Goal: Task Accomplishment & Management: Complete application form

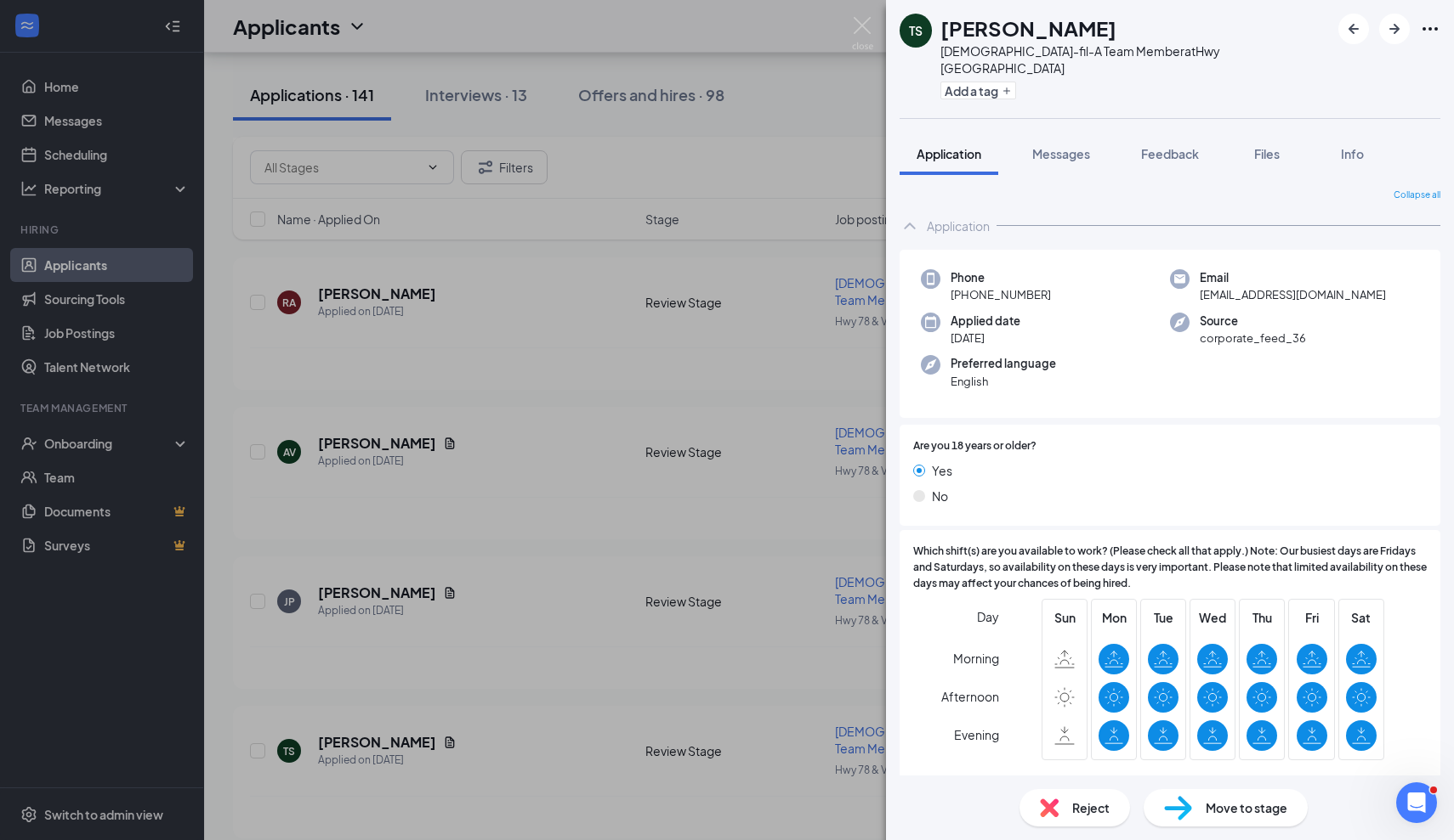
scroll to position [2241, 0]
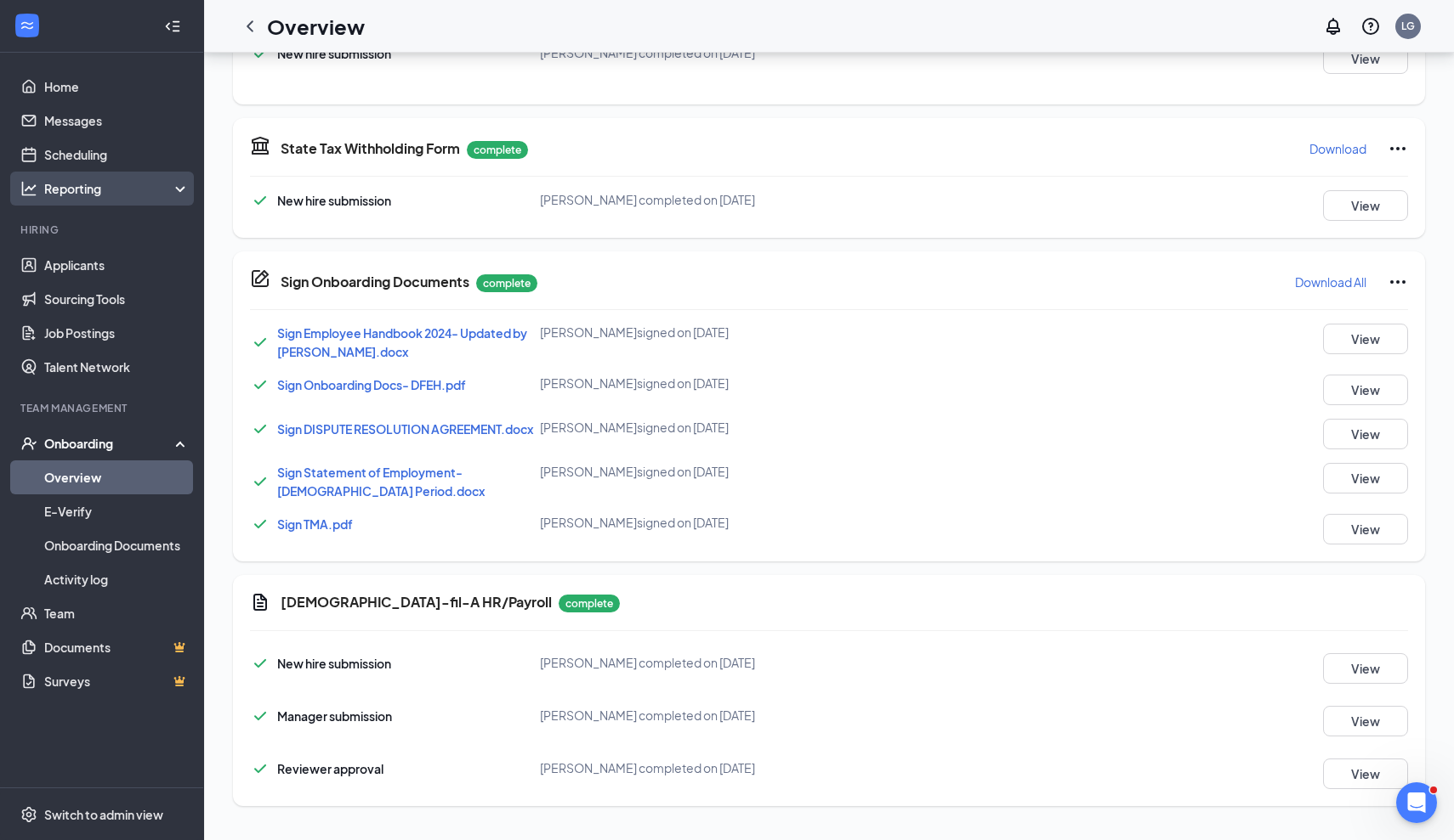
scroll to position [282, 0]
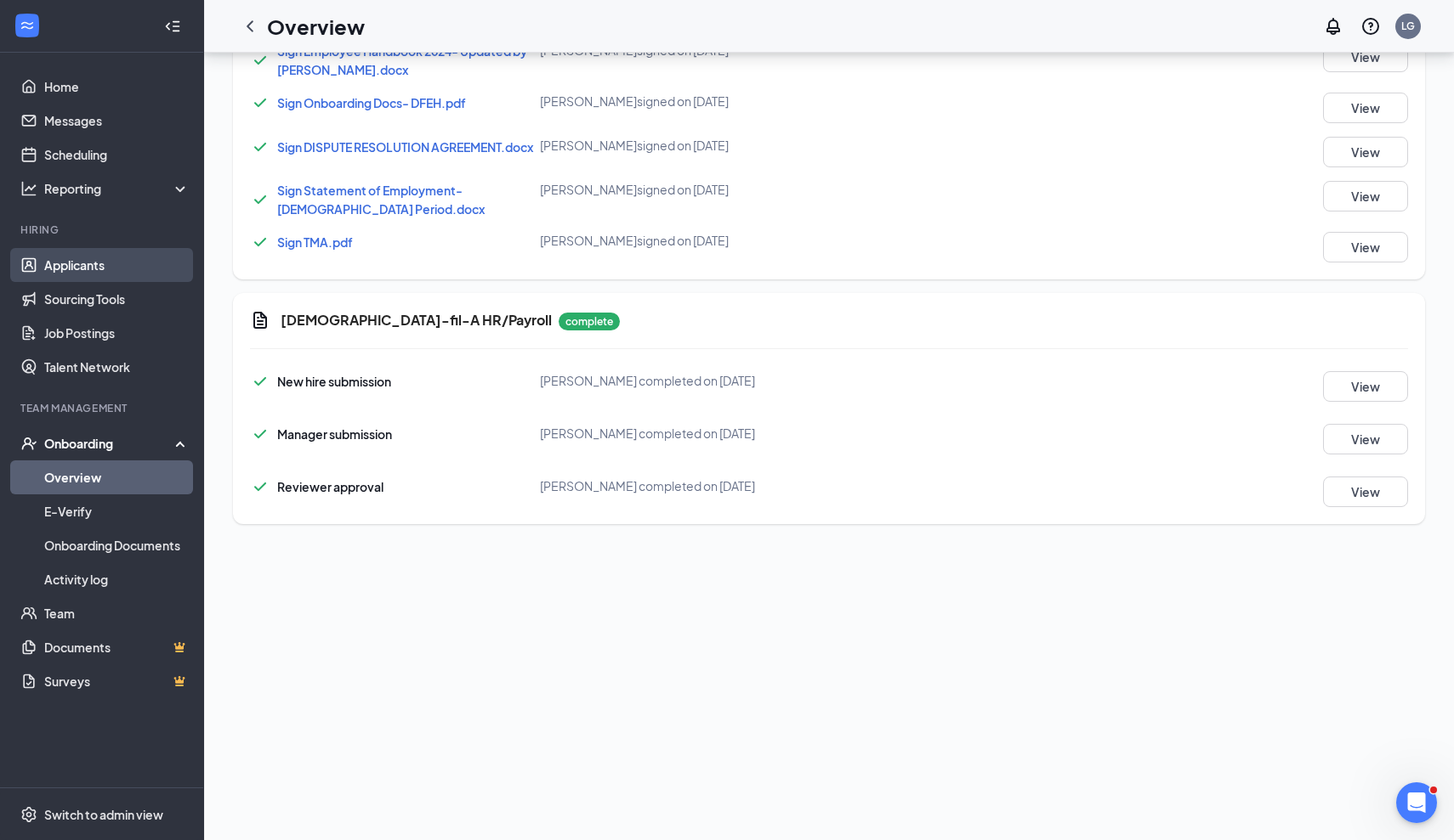
click at [91, 263] on link "Applicants" at bounding box center [117, 265] width 145 height 34
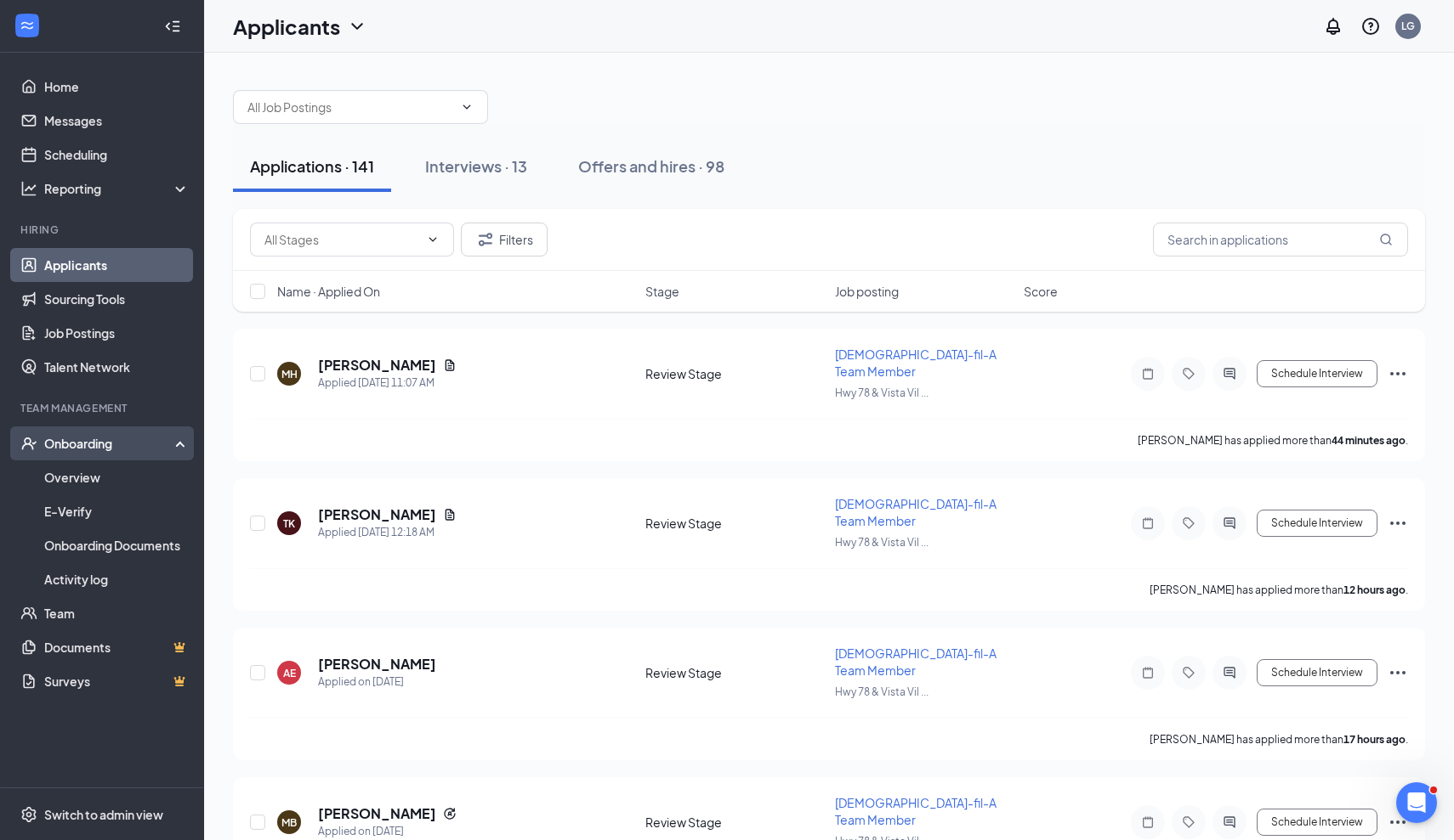
click at [86, 433] on div "Onboarding" at bounding box center [102, 443] width 204 height 34
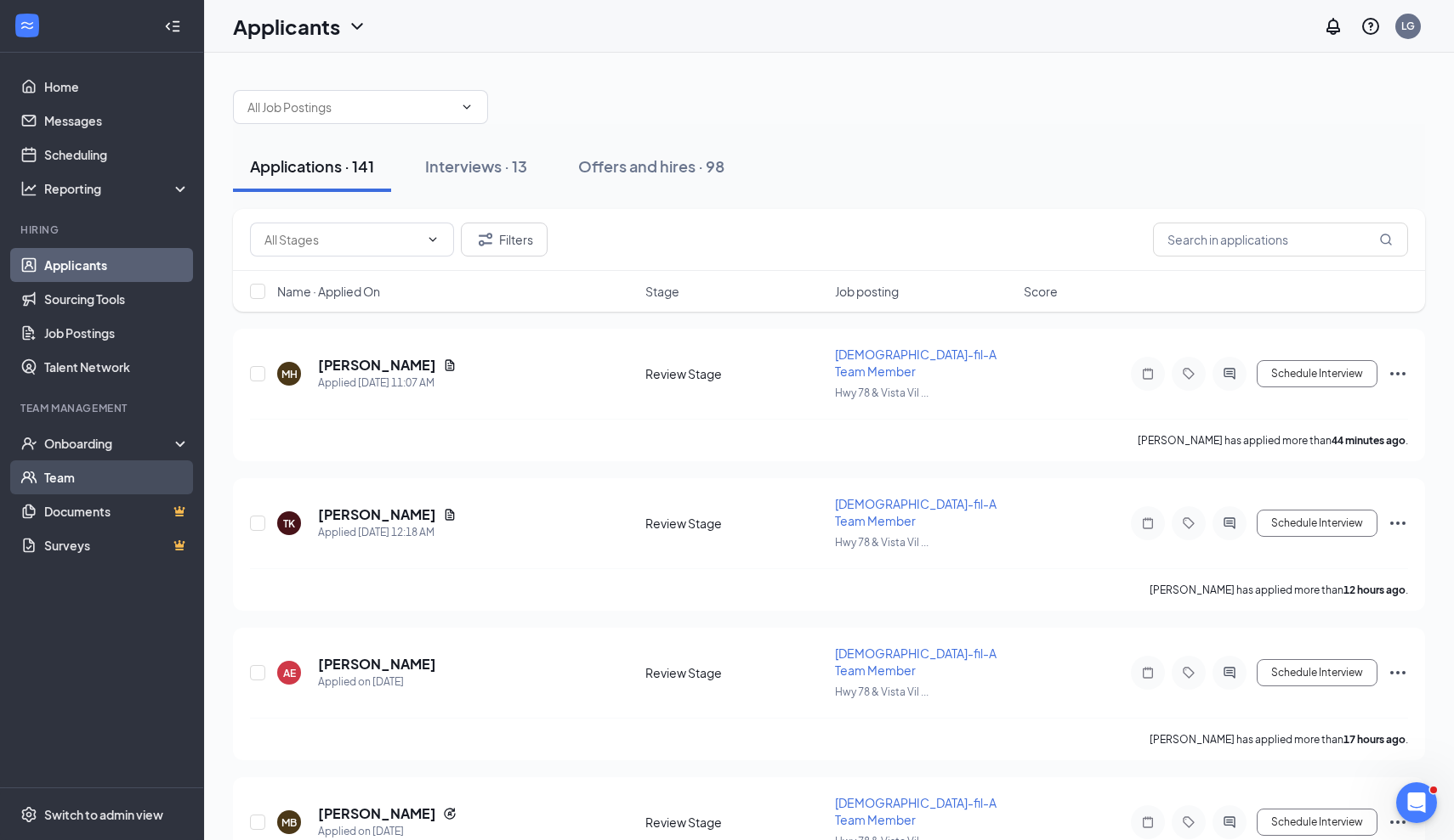
click at [82, 470] on link "Team" at bounding box center [117, 478] width 145 height 34
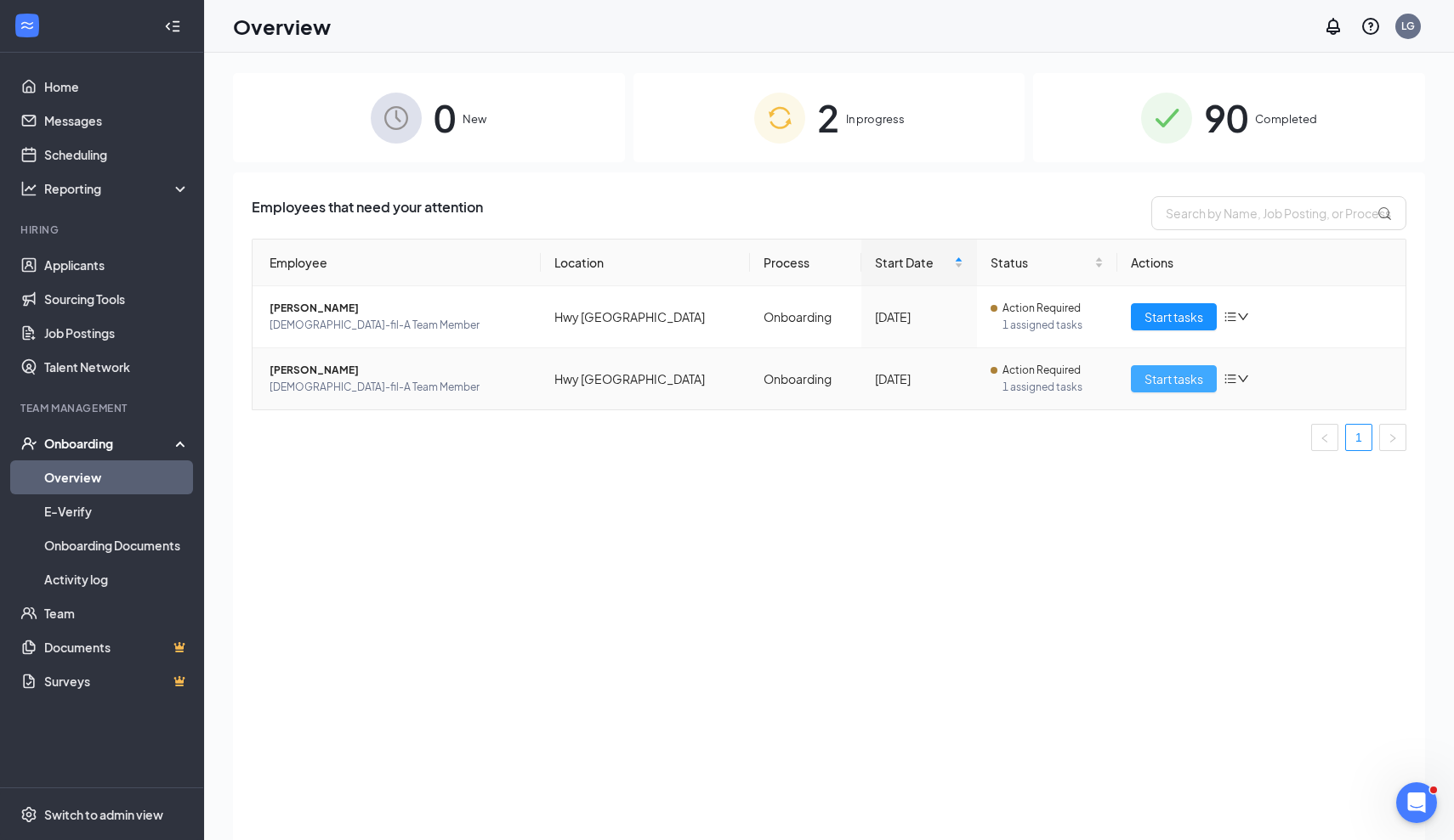
click at [1178, 381] on span "Start tasks" at bounding box center [1174, 378] width 59 height 19
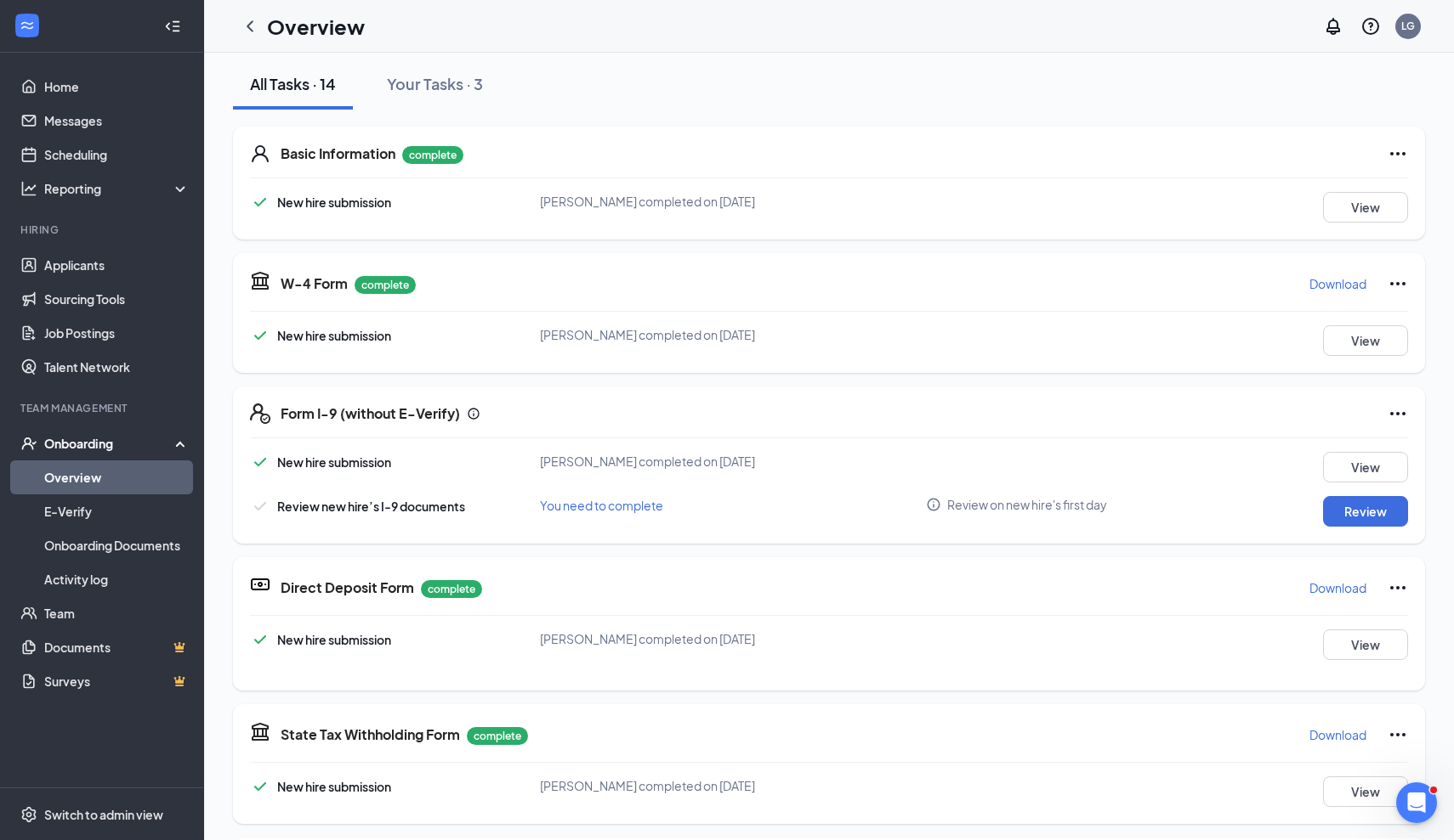
scroll to position [245, 0]
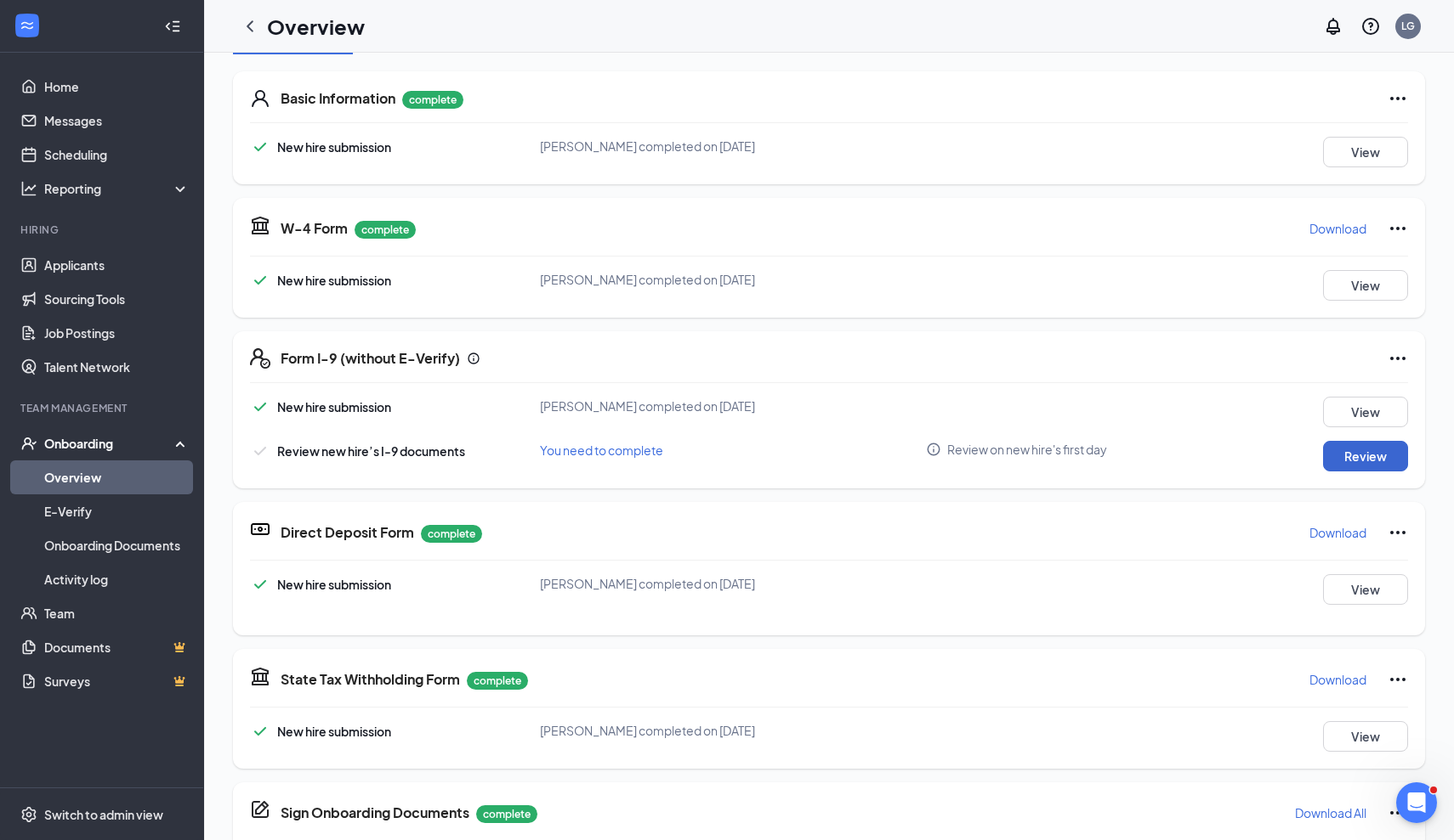
click at [1371, 463] on button "Review" at bounding box center [1365, 456] width 85 height 31
type input "09/08/2025"
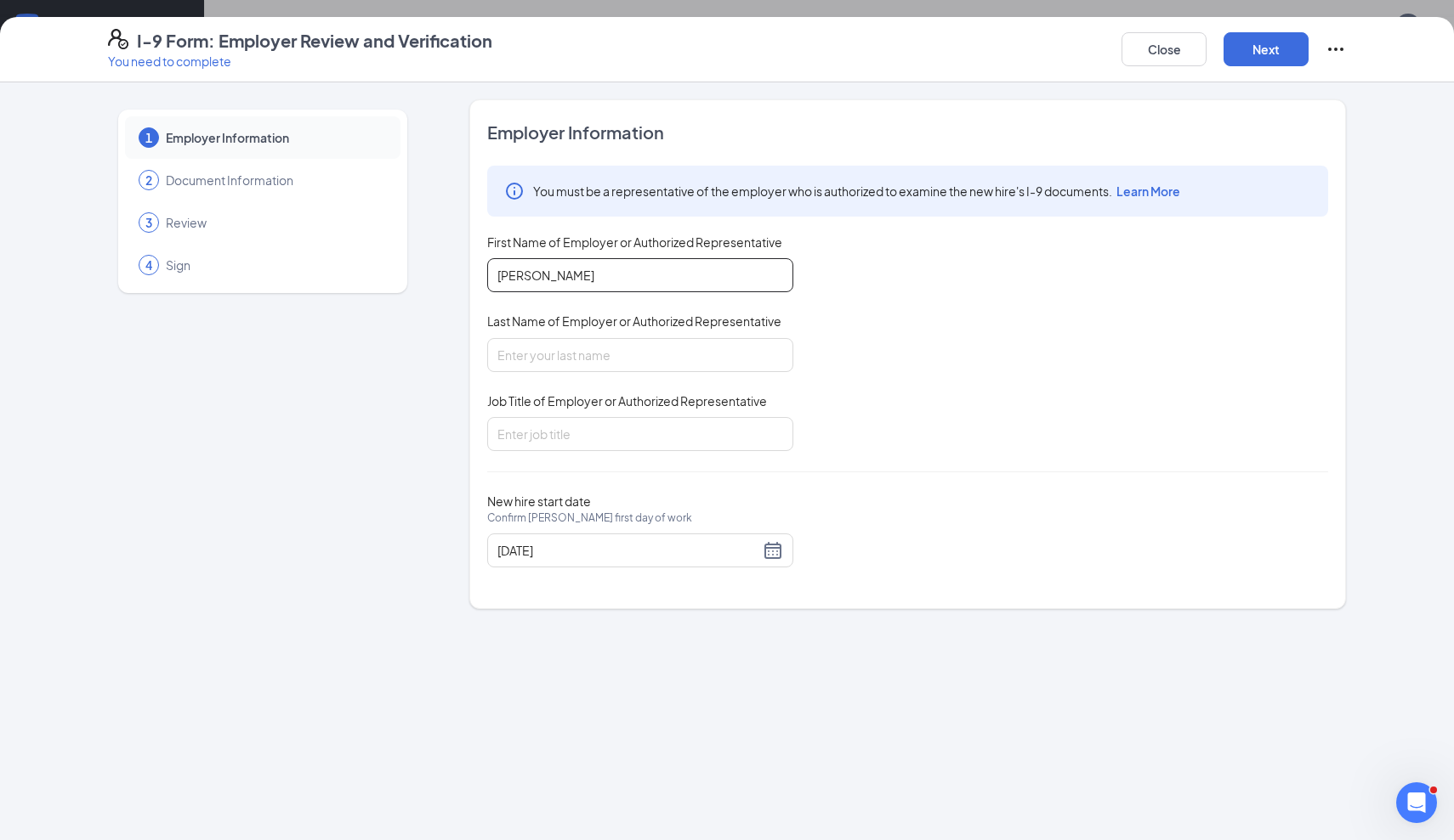
type input "Luis"
type input "Gomez"
type input "Owner/Operator"
click at [1009, 307] on div "You must be a representative of the employer who is authorized to examine the n…" at bounding box center [907, 308] width 840 height 285
click at [1270, 49] on button "Next" at bounding box center [1266, 49] width 85 height 34
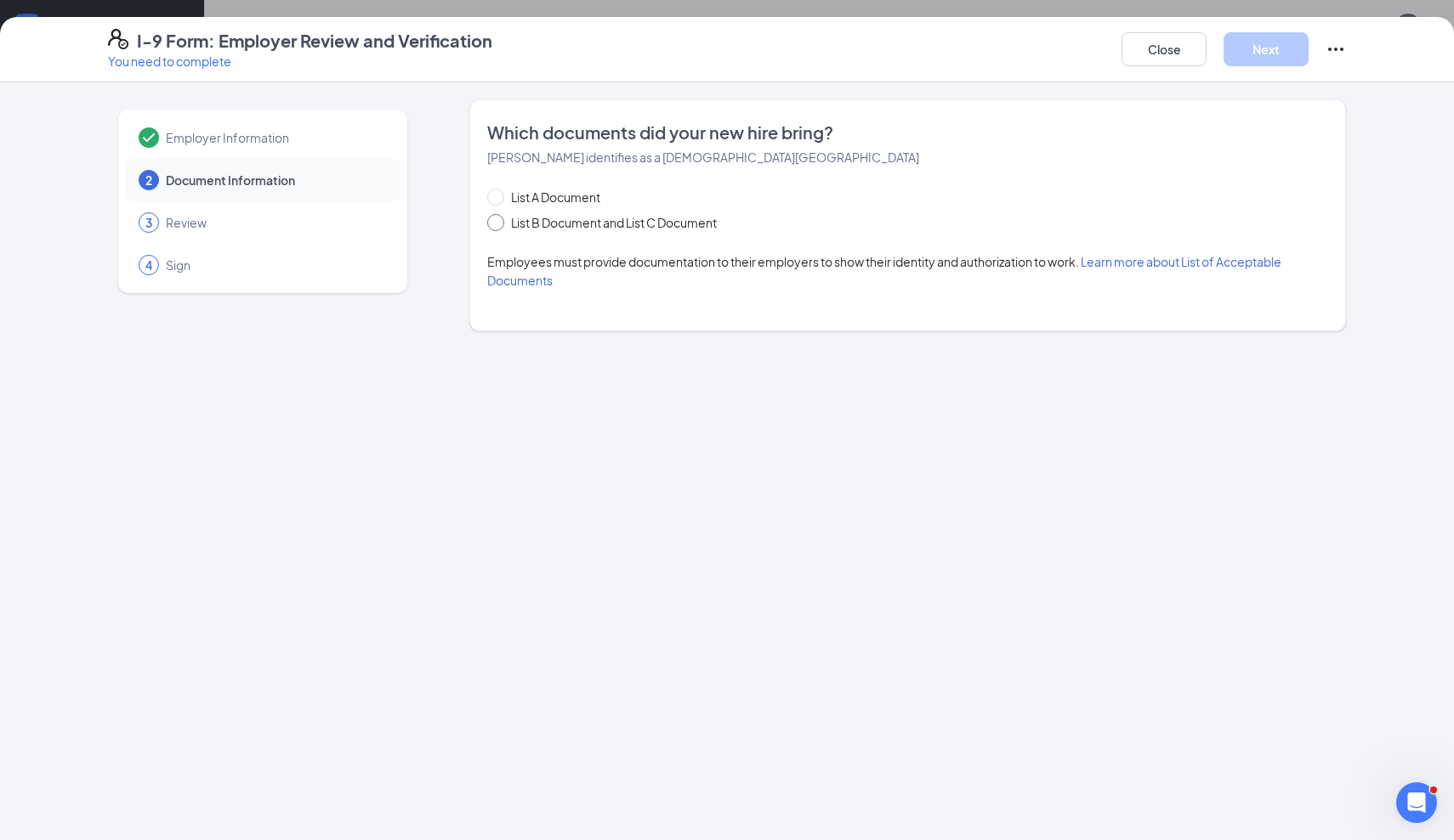
click at [498, 217] on input "List B Document and List C Document" at bounding box center [492, 220] width 12 height 12
radio input "true"
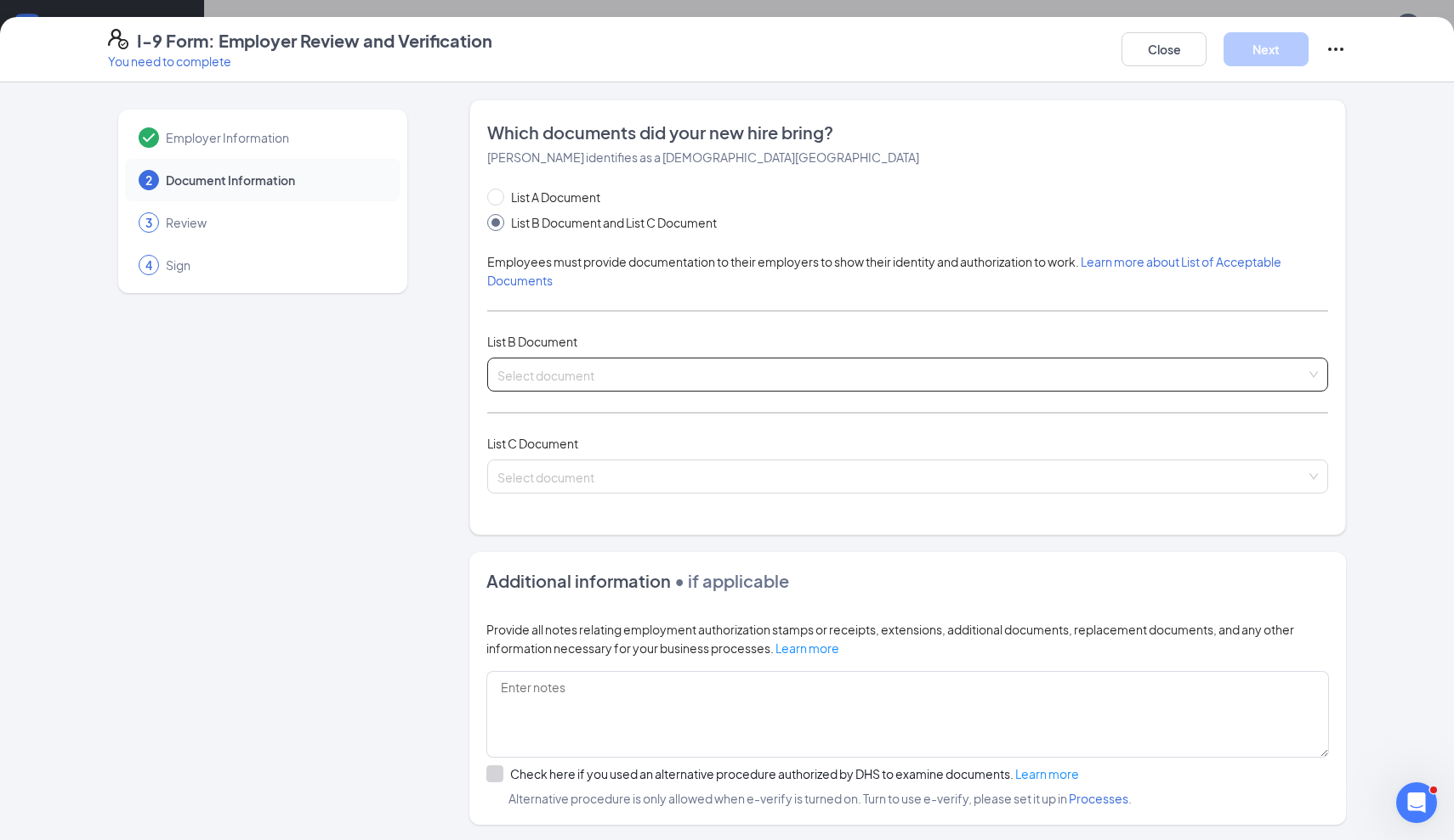
click at [663, 367] on input "search" at bounding box center [902, 371] width 809 height 26
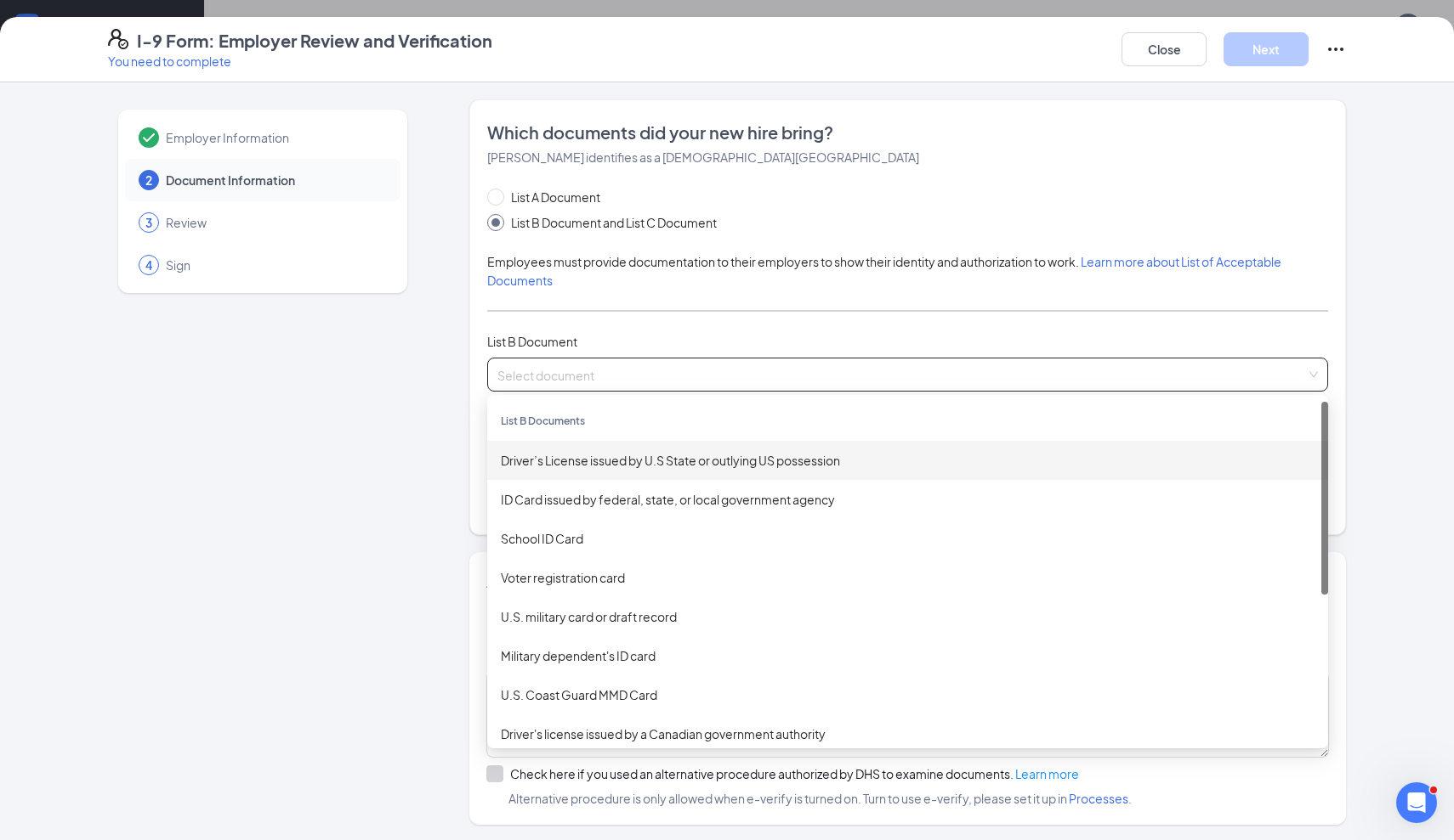
click at [697, 456] on div "Driver’s License issued by U.S State or outlying US possession" at bounding box center [908, 460] width 814 height 19
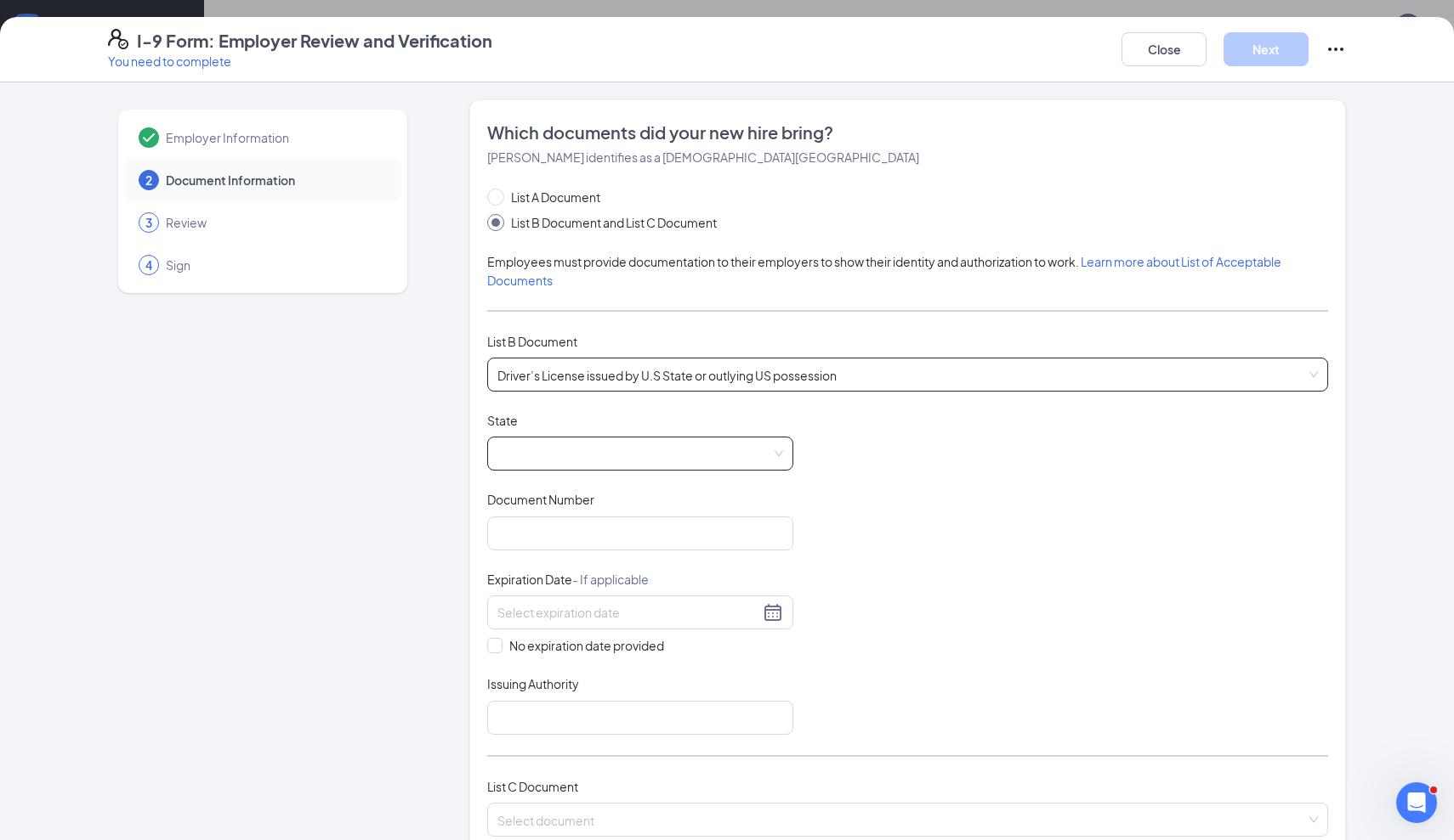
click at [681, 454] on span at bounding box center [640, 454] width 285 height 32
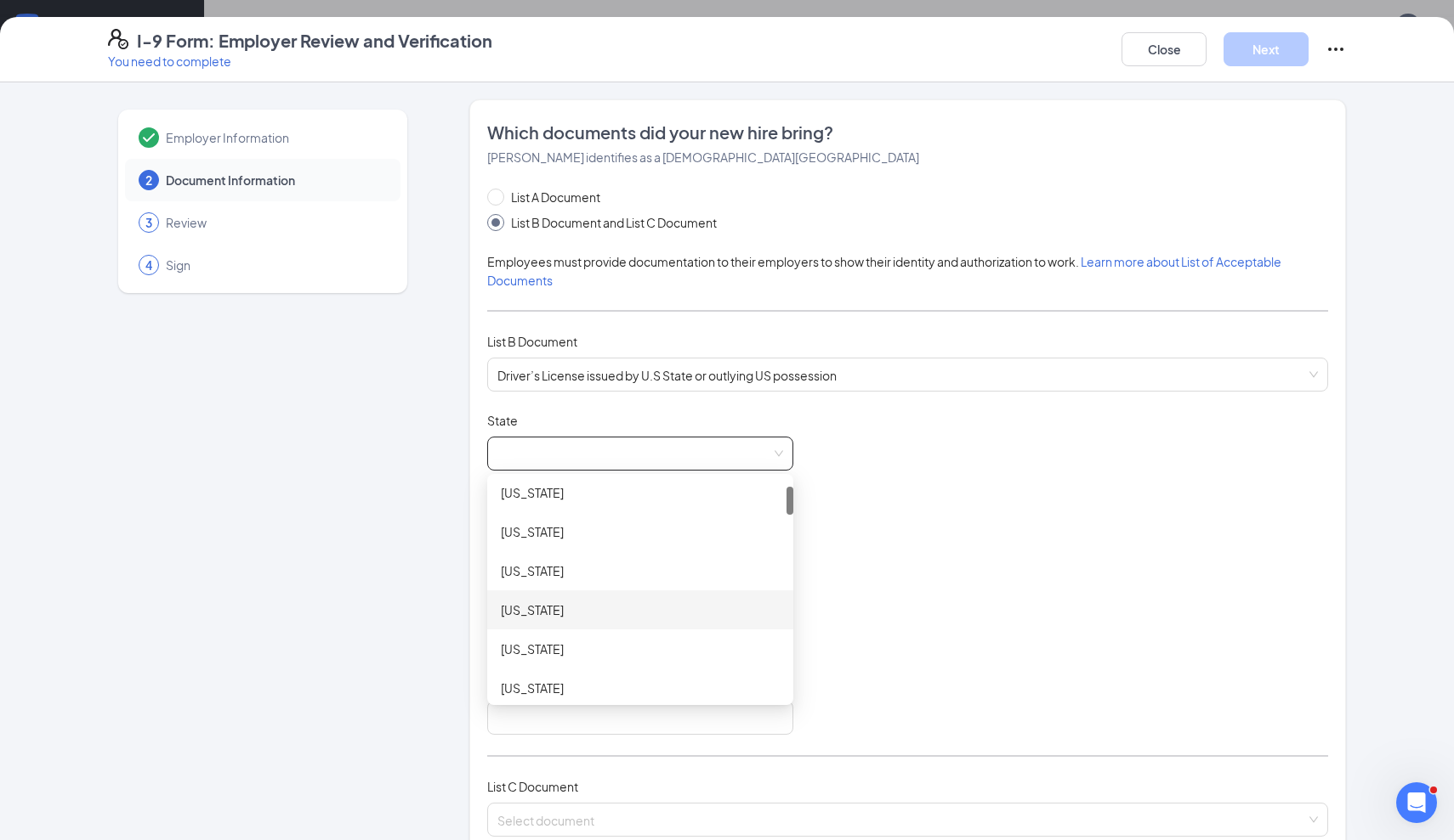
scroll to position [48, 0]
click at [570, 647] on div "California" at bounding box center [640, 648] width 279 height 19
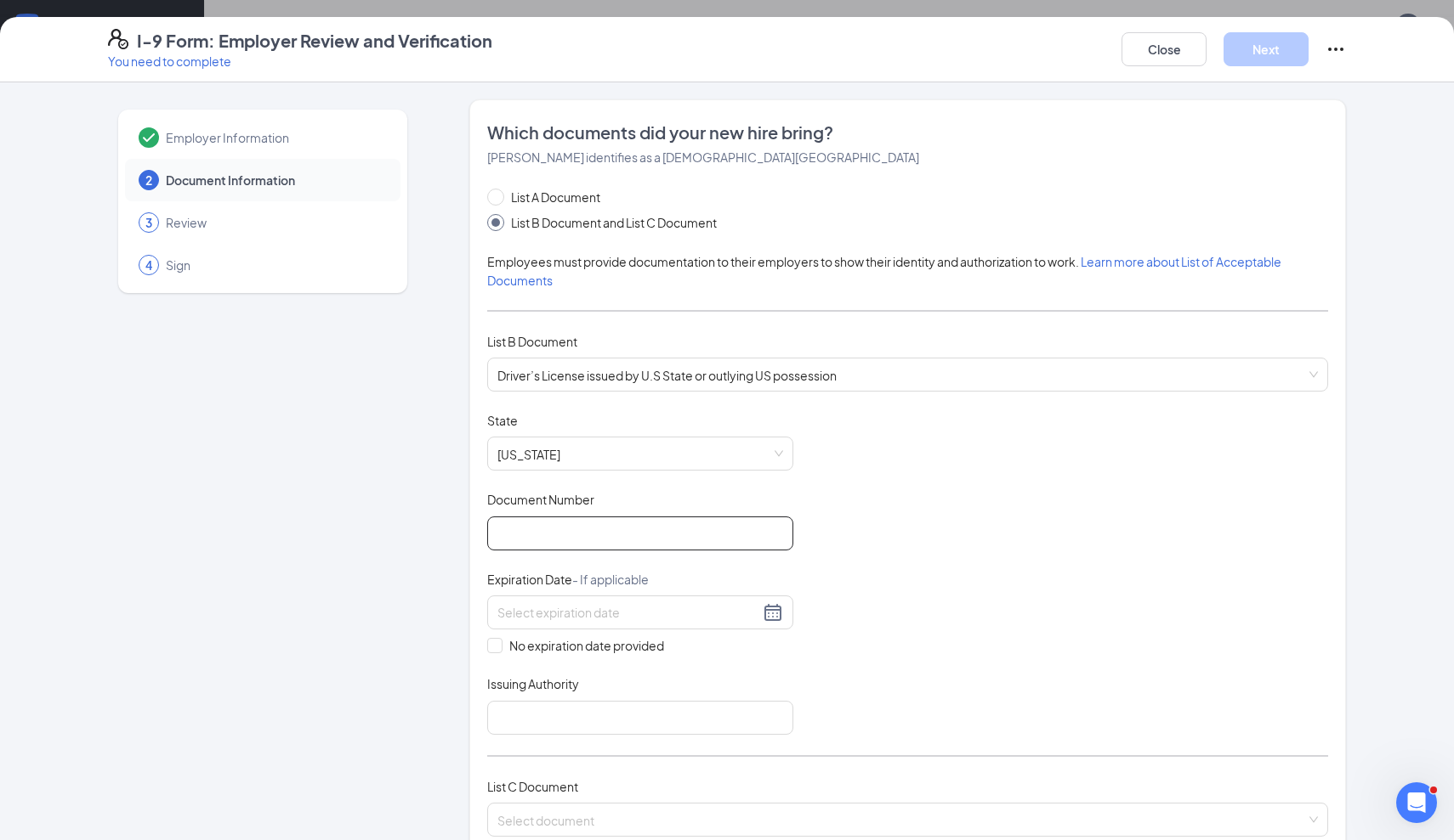
click at [617, 538] on input "Document Number" at bounding box center [639, 533] width 306 height 34
type input "y"
type input "Y6804380"
click at [695, 608] on input at bounding box center [628, 612] width 262 height 19
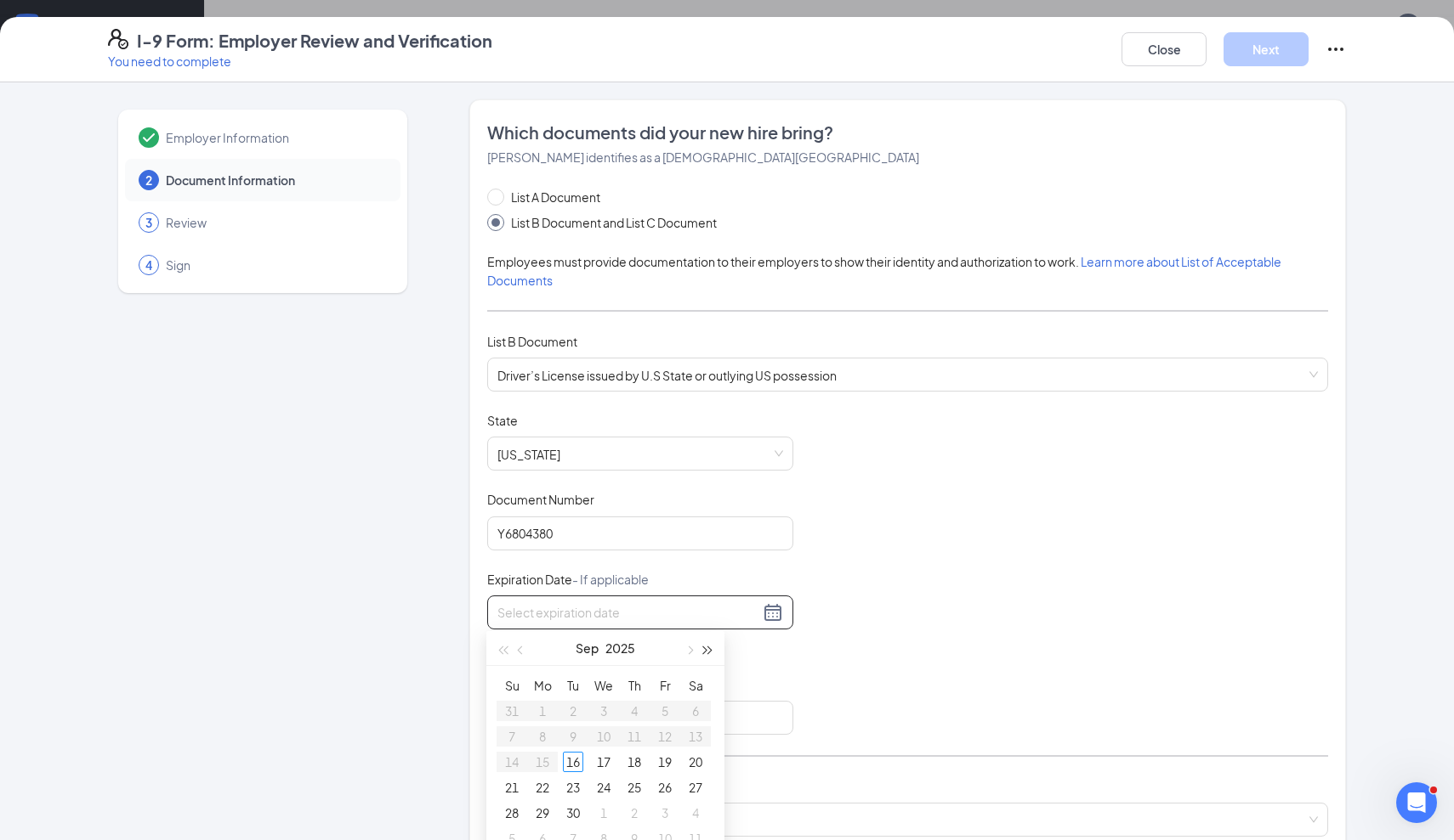
click at [707, 650] on span "button" at bounding box center [708, 651] width 9 height 9
click at [515, 643] on button "button" at bounding box center [520, 649] width 19 height 34
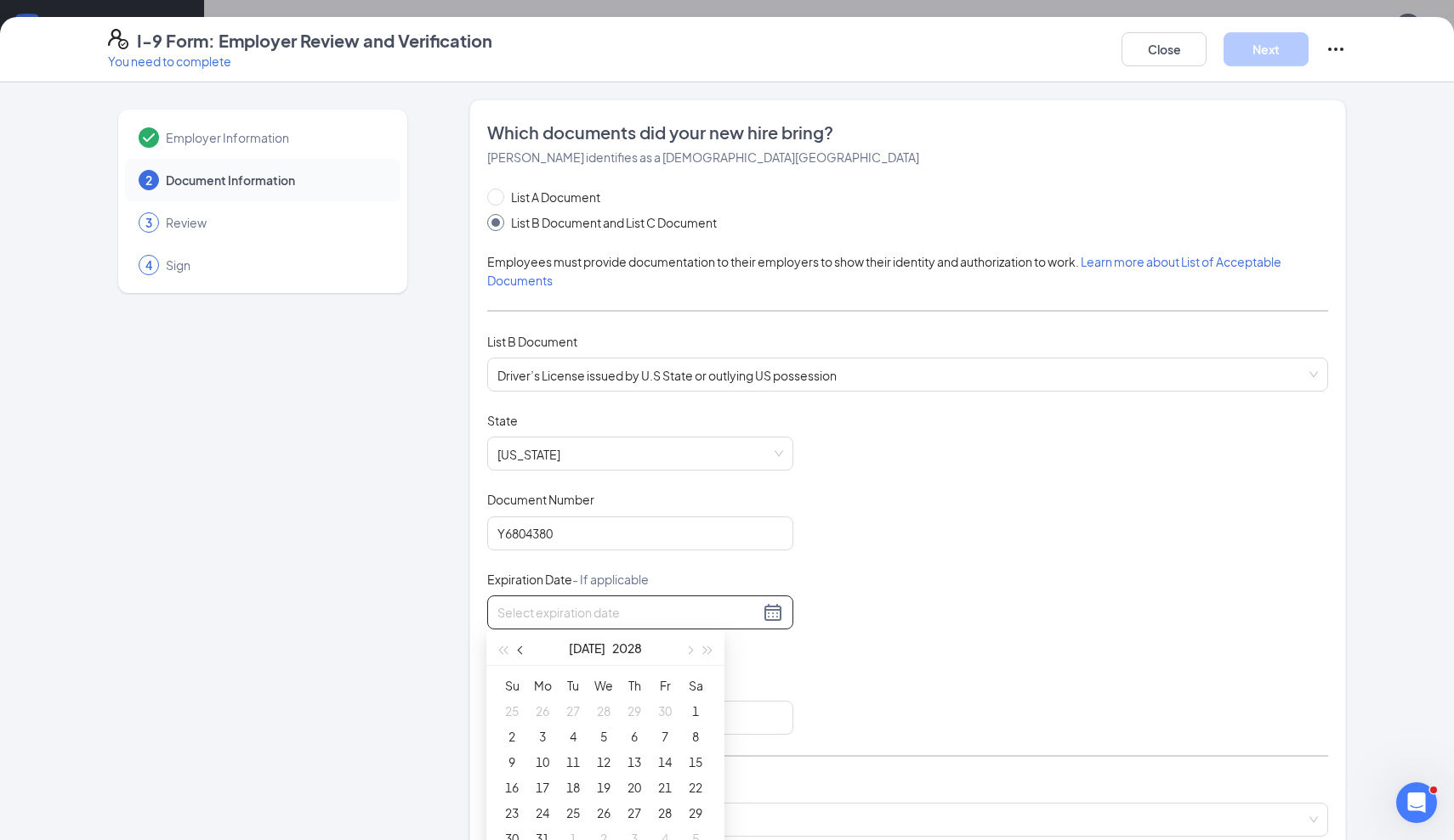
click at [515, 643] on button "button" at bounding box center [520, 649] width 19 height 34
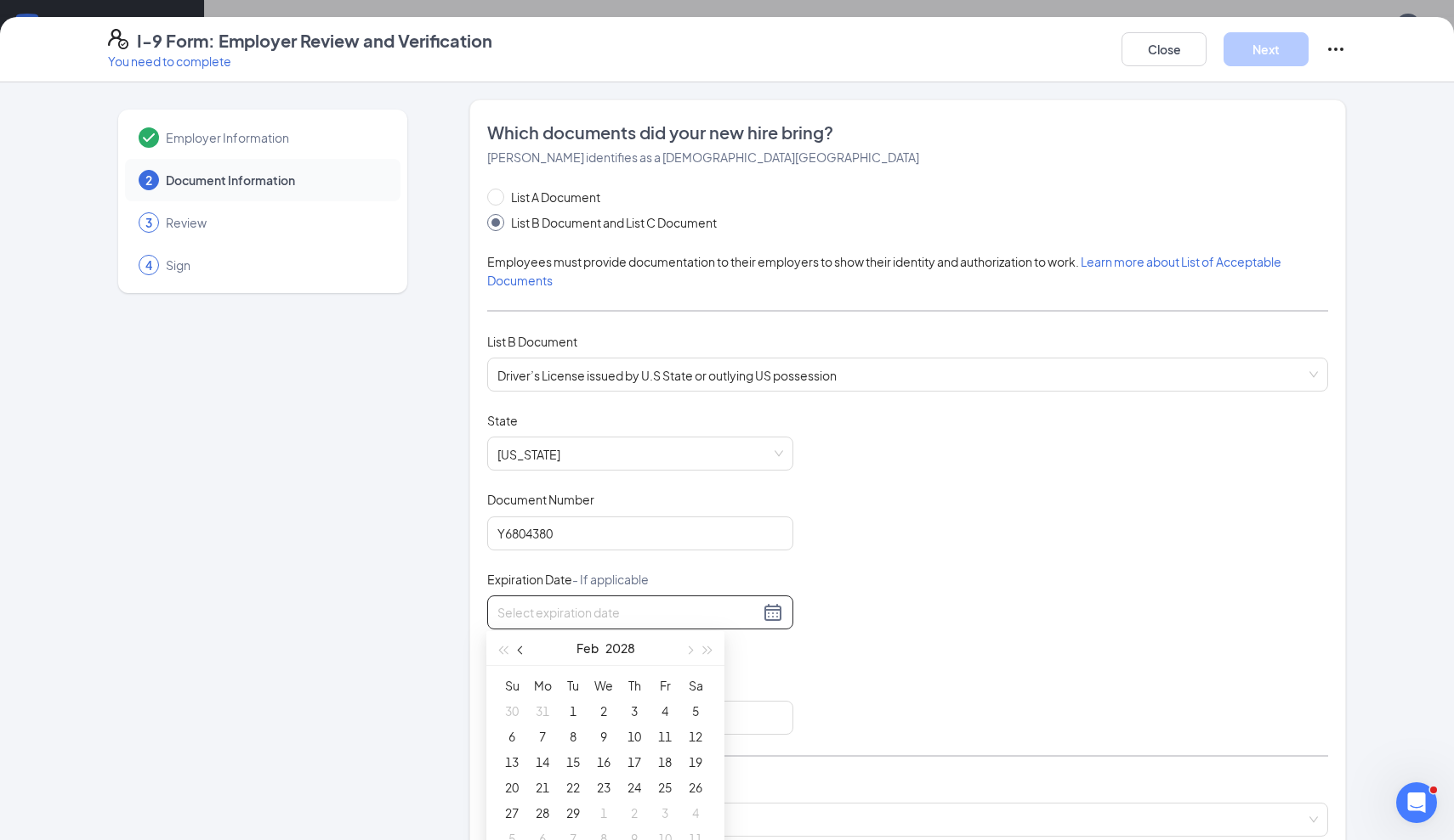
click at [515, 643] on button "button" at bounding box center [520, 649] width 19 height 34
type input "12/28/2027"
type input "01/05/2028"
type input "01/20/2028"
type input "01/21/2028"
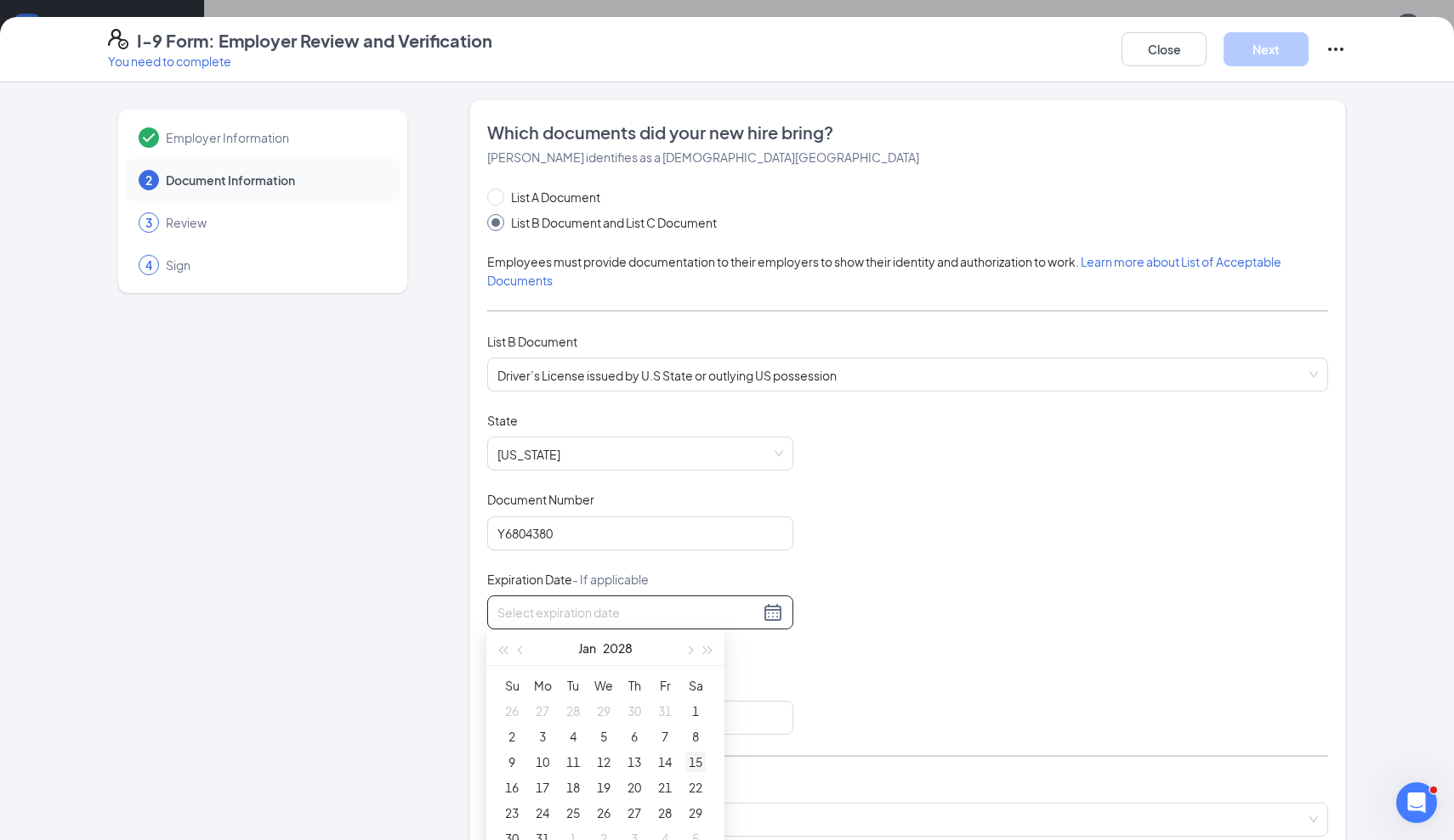
type input "01/15/2028"
type input "01/19/2028"
type input "01/18/2028"
type input "01/17/2028"
type input "01/18/2028"
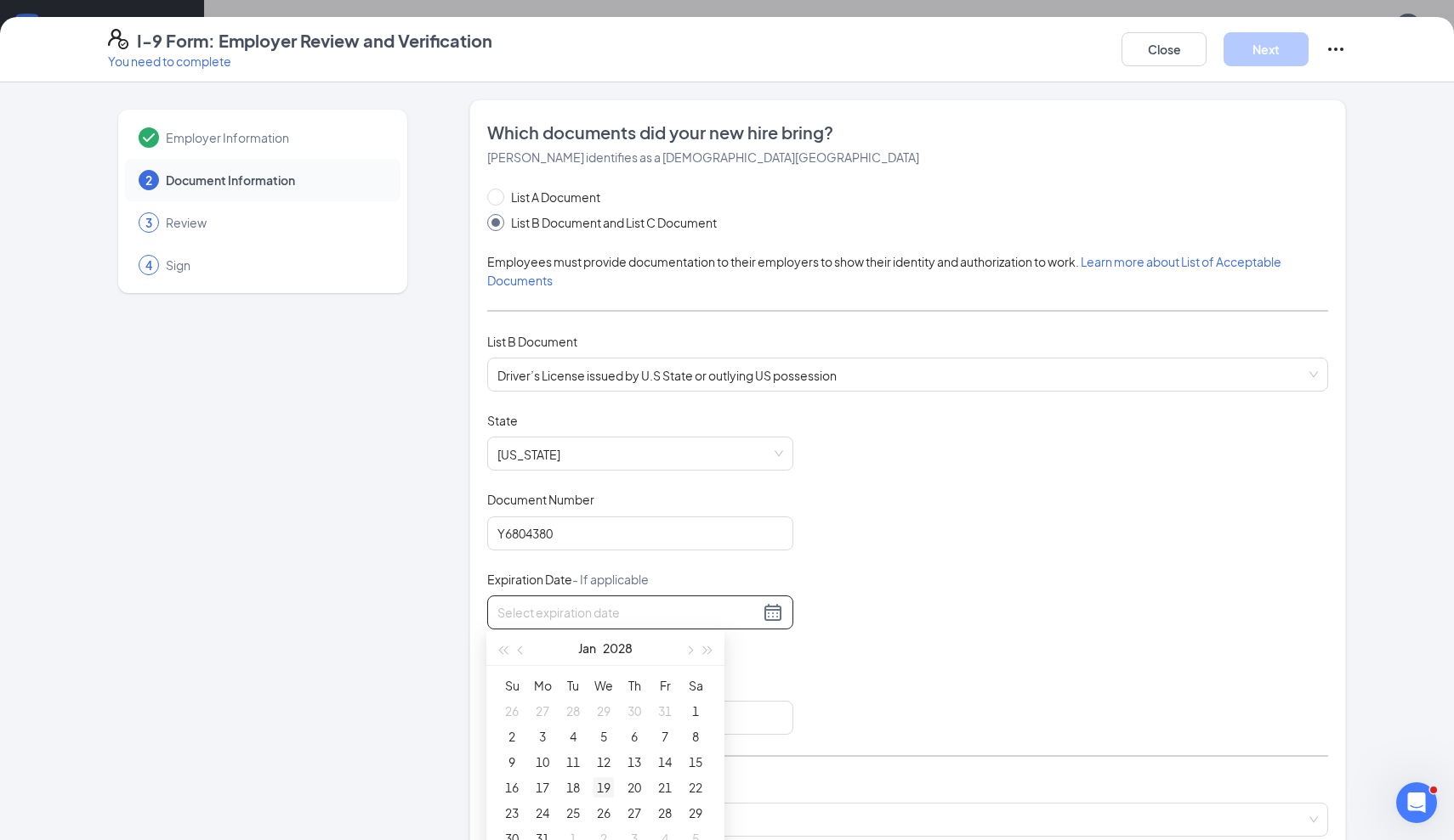
type input "01/19/2028"
type input "01/18/2028"
click at [579, 789] on div "18" at bounding box center [573, 787] width 20 height 20
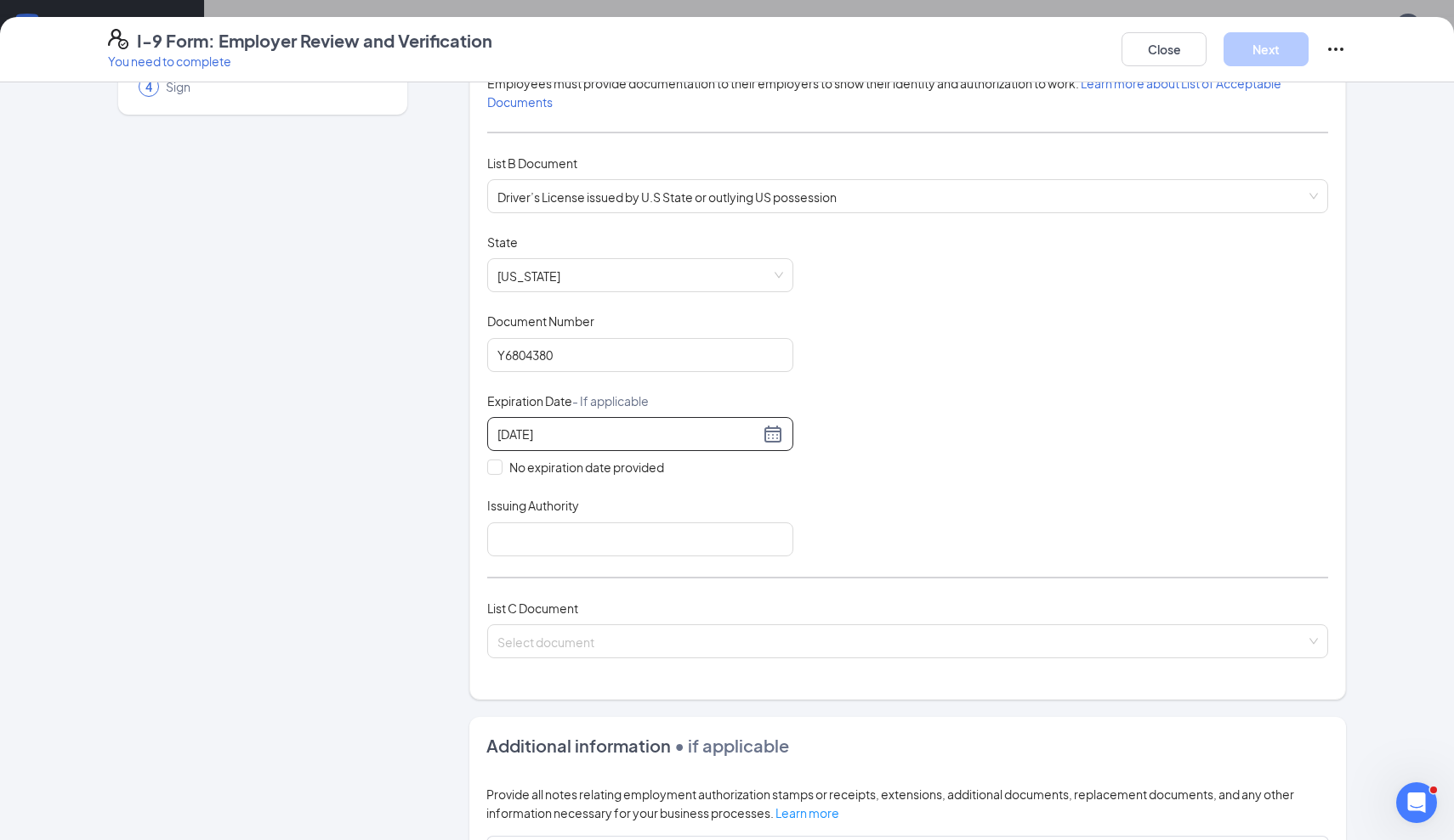
scroll to position [200, 0]
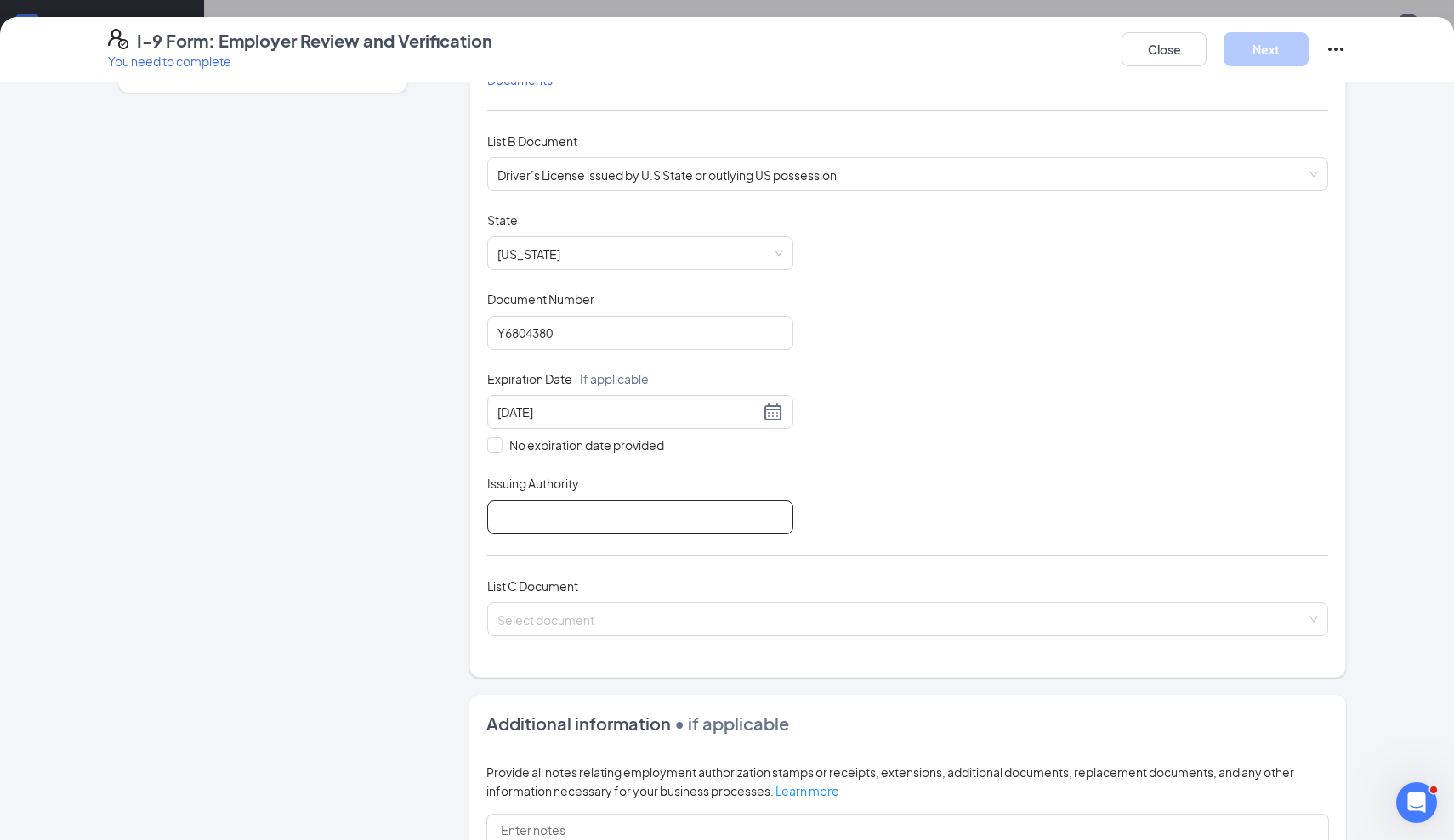
click at [672, 517] on input "Issuing Authority" at bounding box center [639, 517] width 306 height 34
type input "State of California"
drag, startPoint x: 672, startPoint y: 517, endPoint x: 996, endPoint y: 468, distance: 327.7
click at [996, 468] on div "Document Title Driver’s License issued by U.S State or outlying US possession S…" at bounding box center [907, 373] width 840 height 323
click at [601, 611] on input "search" at bounding box center [902, 616] width 809 height 26
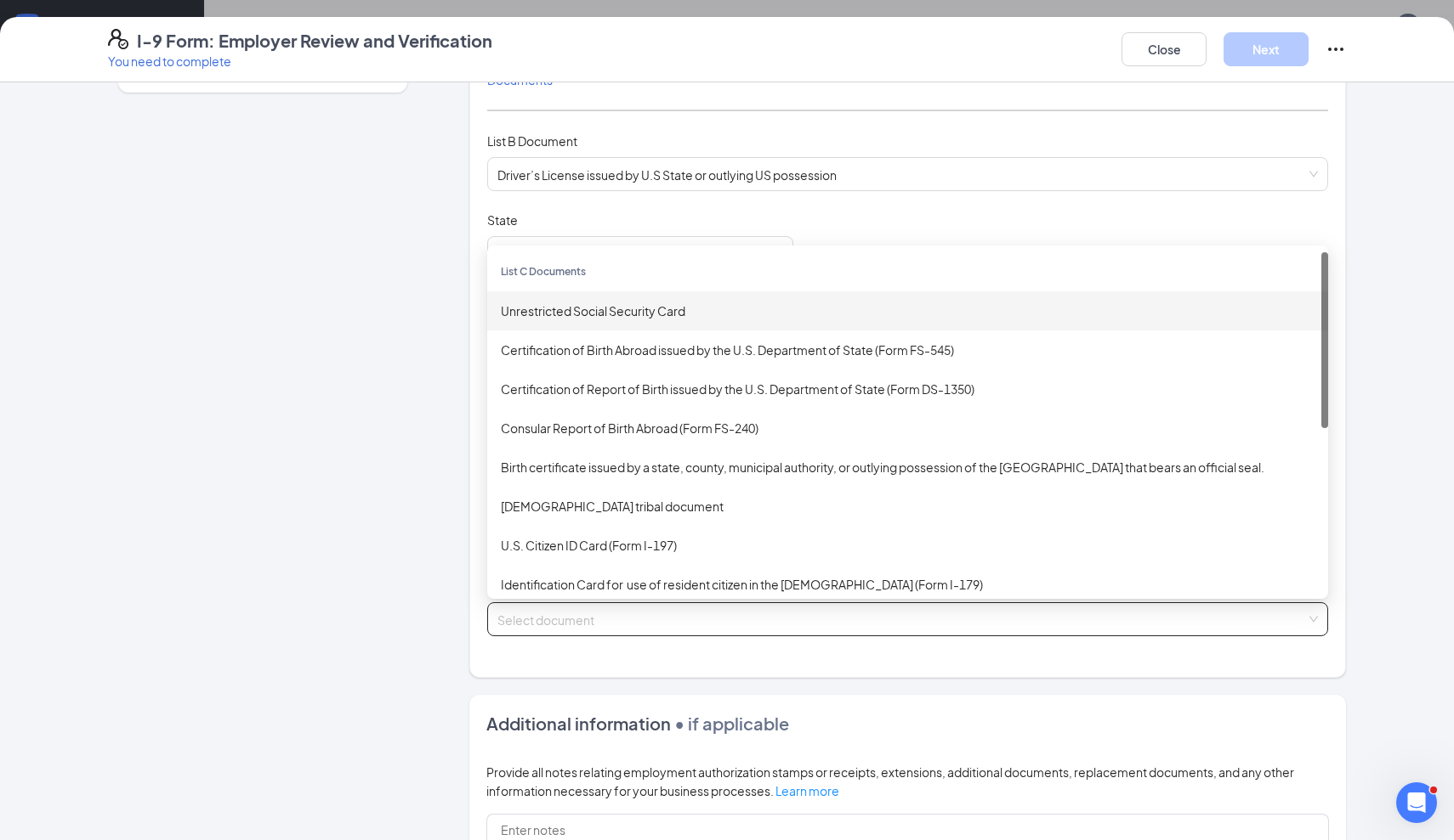
click at [640, 314] on div "Unrestricted Social Security Card" at bounding box center [908, 310] width 814 height 19
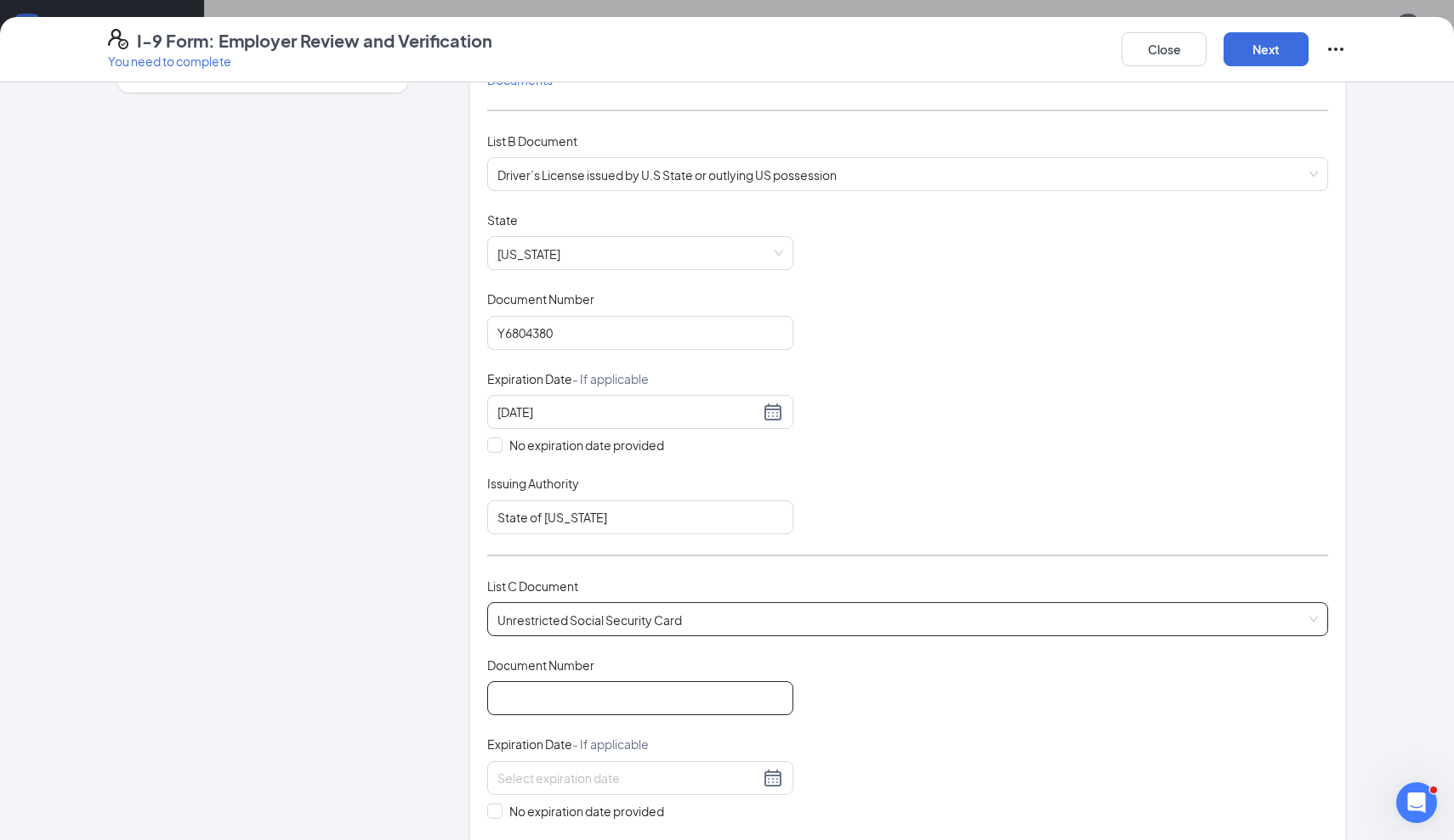
click at [608, 705] on input "Document Number" at bounding box center [639, 698] width 306 height 34
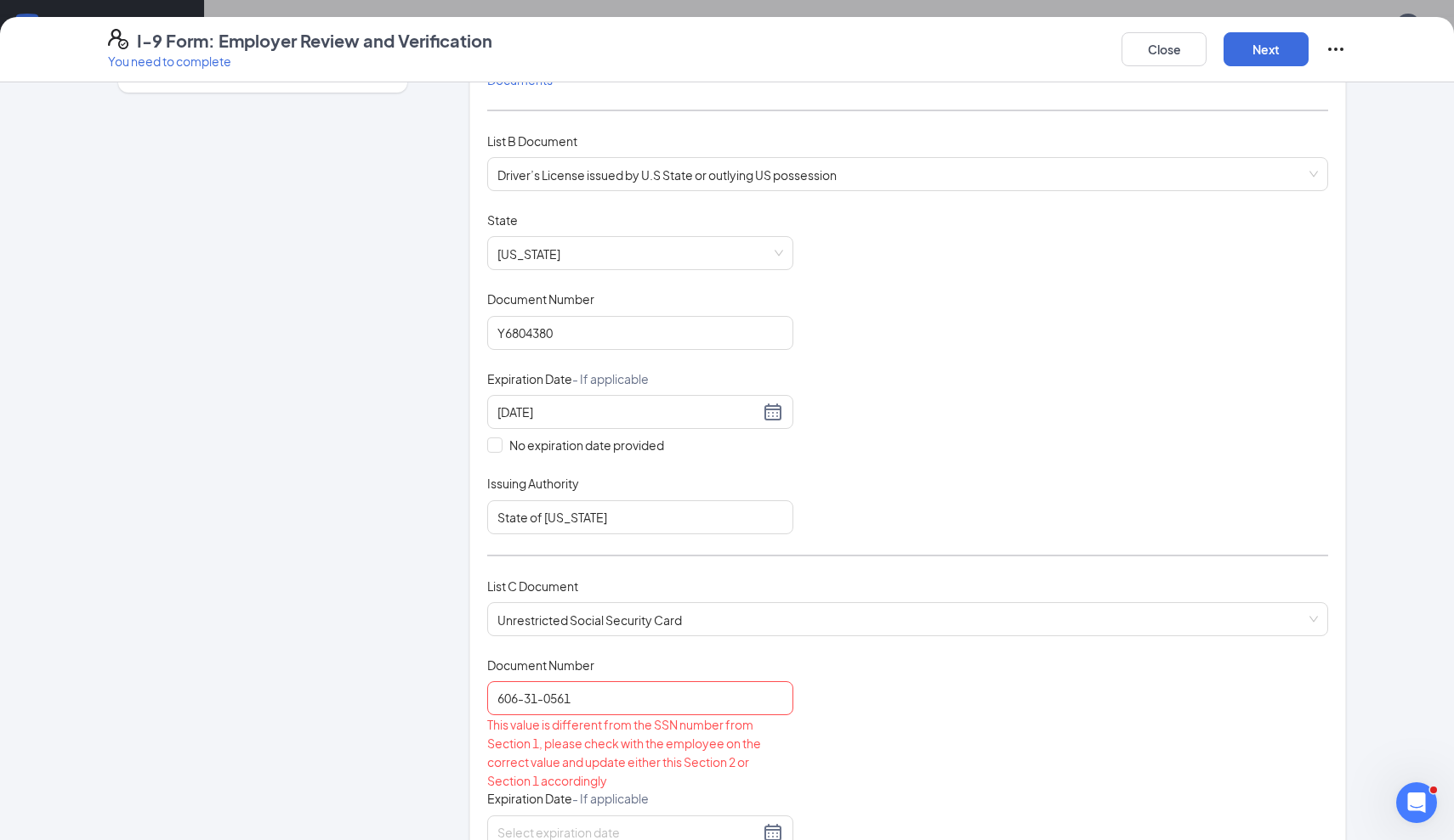
click at [863, 745] on div "Document Title Unrestricted Social Security Card Document Number 606-31-0561 Th…" at bounding box center [907, 805] width 840 height 298
click at [526, 696] on input "606-31-0561" at bounding box center [639, 698] width 306 height 34
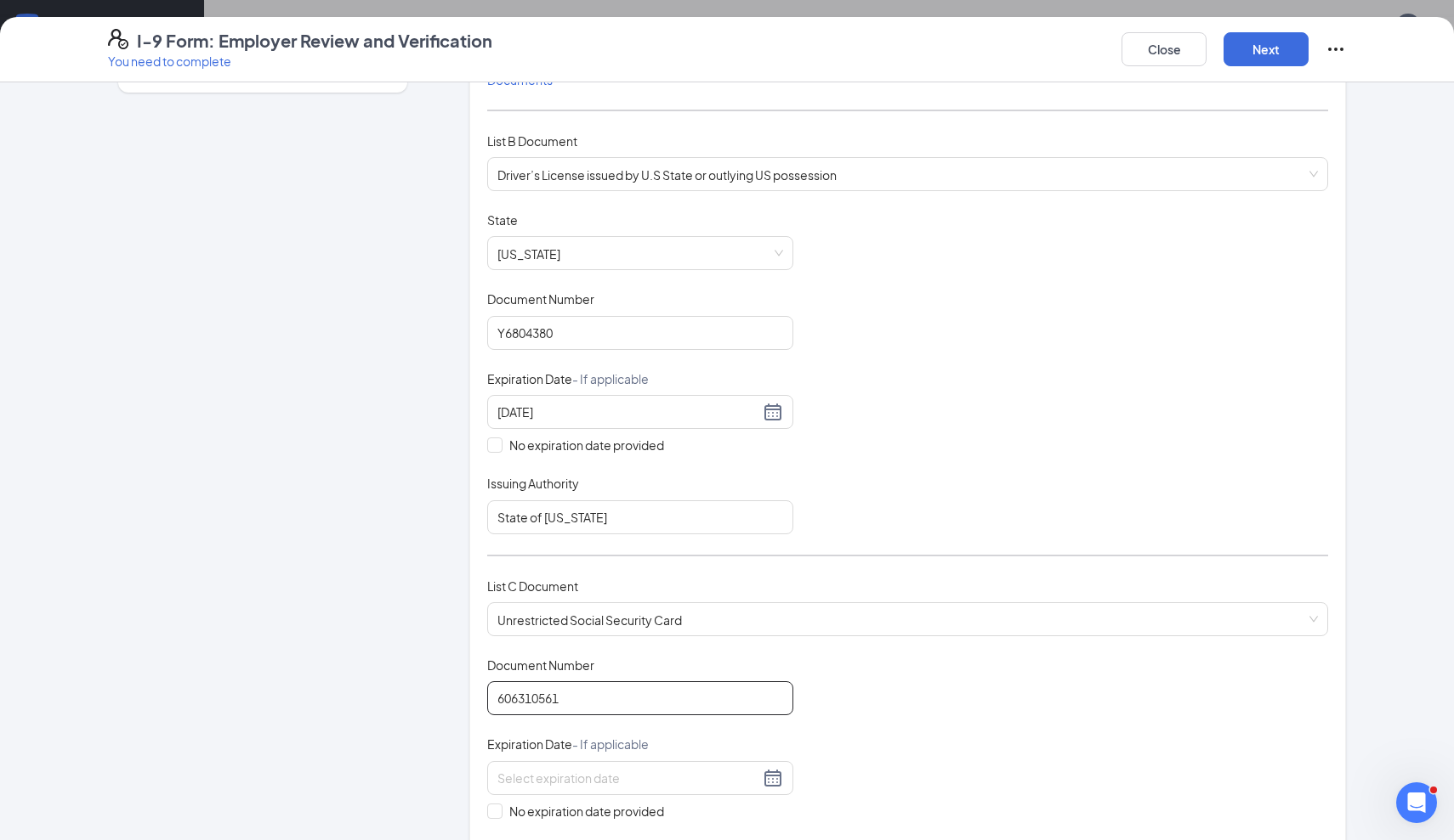
type input "606310561"
click at [989, 749] on div "Document Title Unrestricted Social Security Card Document Number 606310561 Expi…" at bounding box center [907, 778] width 840 height 243
click at [493, 811] on input "No expiration date provided" at bounding box center [492, 809] width 12 height 12
checkbox input "true"
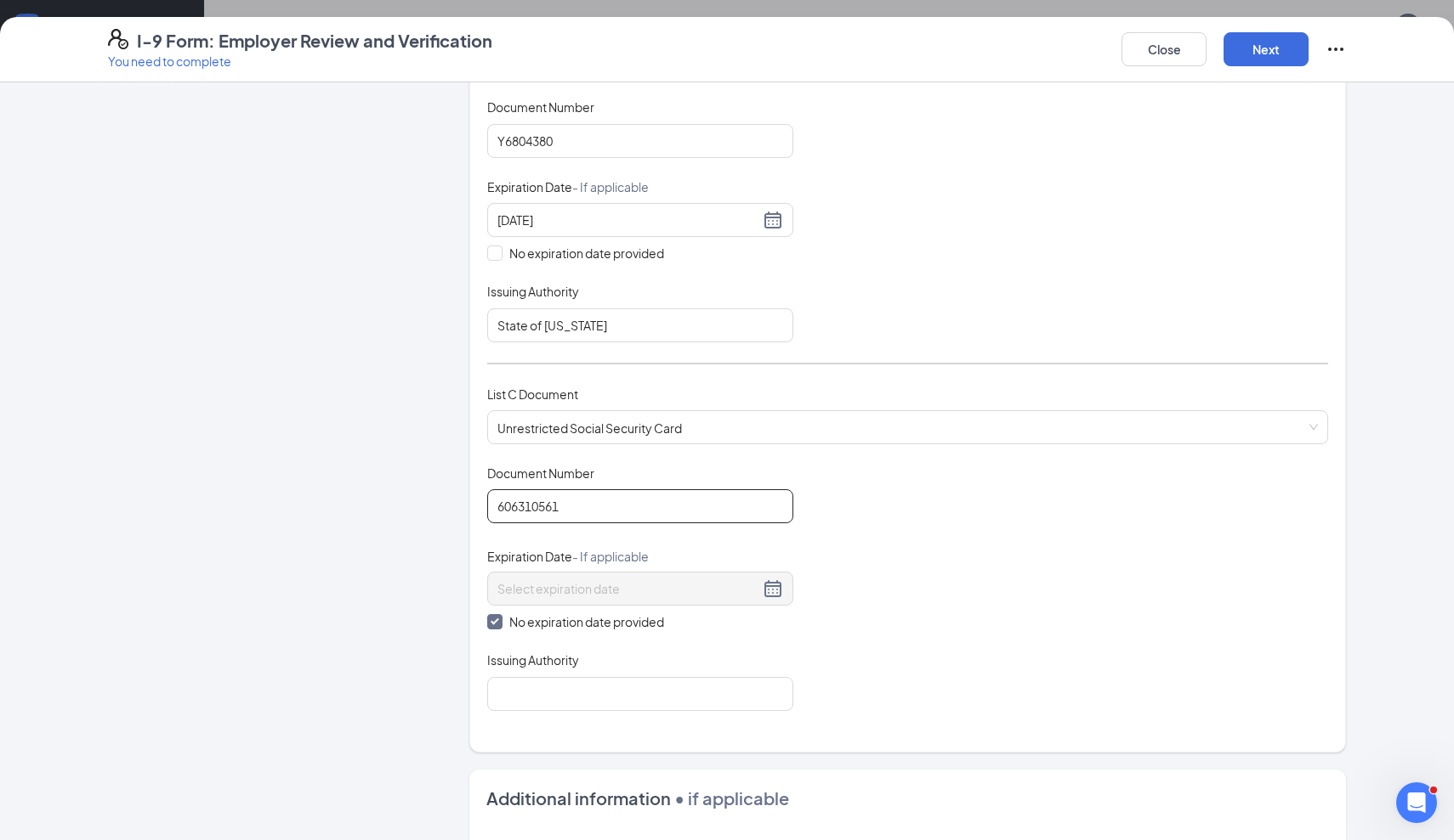
scroll to position [410, 0]
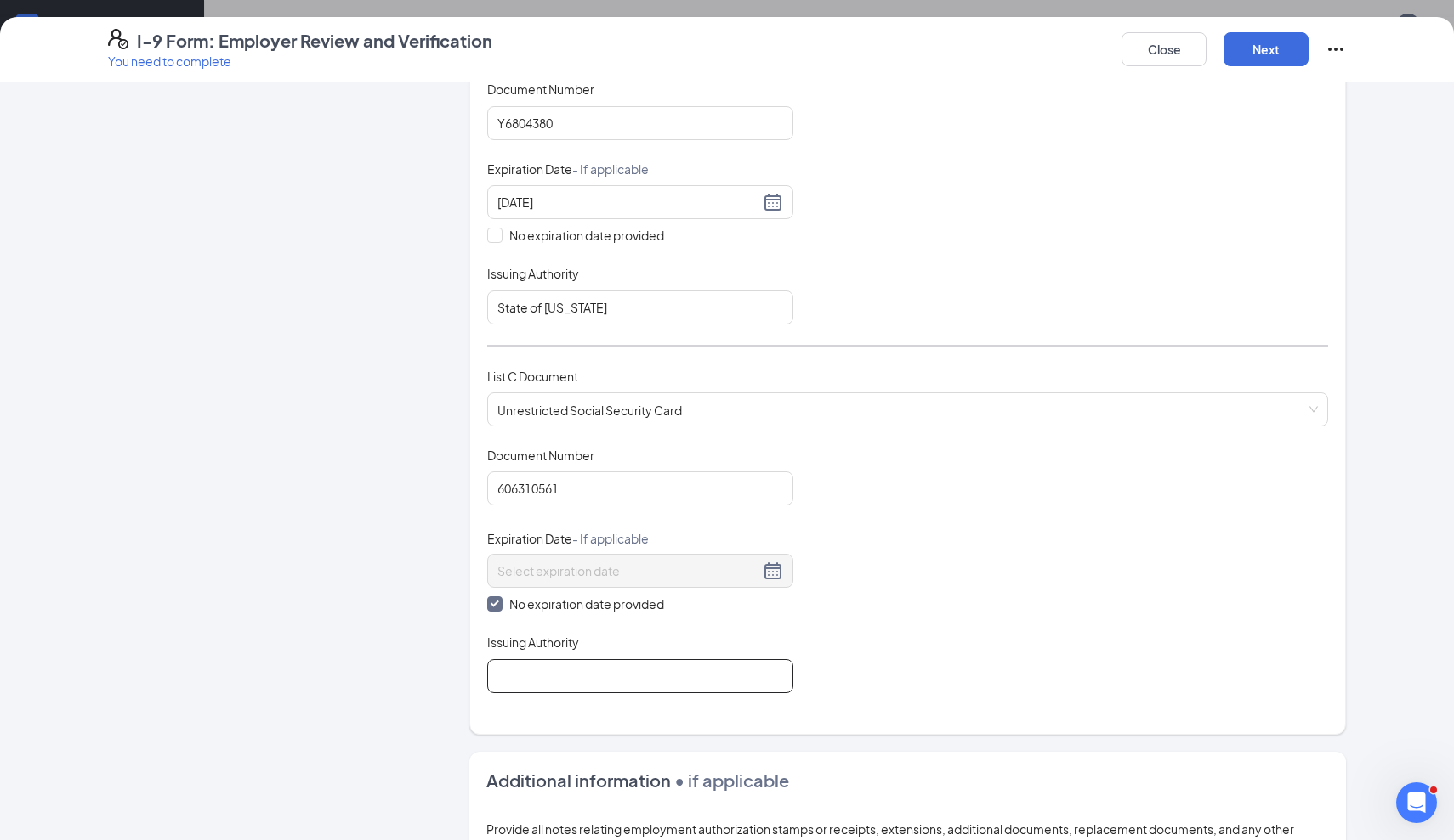
click at [557, 672] on input "Issuing Authority" at bounding box center [639, 676] width 306 height 34
type input "Social Security Administration"
click at [939, 626] on div "Document Title Unrestricted Social Security Card Document Number 606310561 Expi…" at bounding box center [907, 570] width 840 height 246
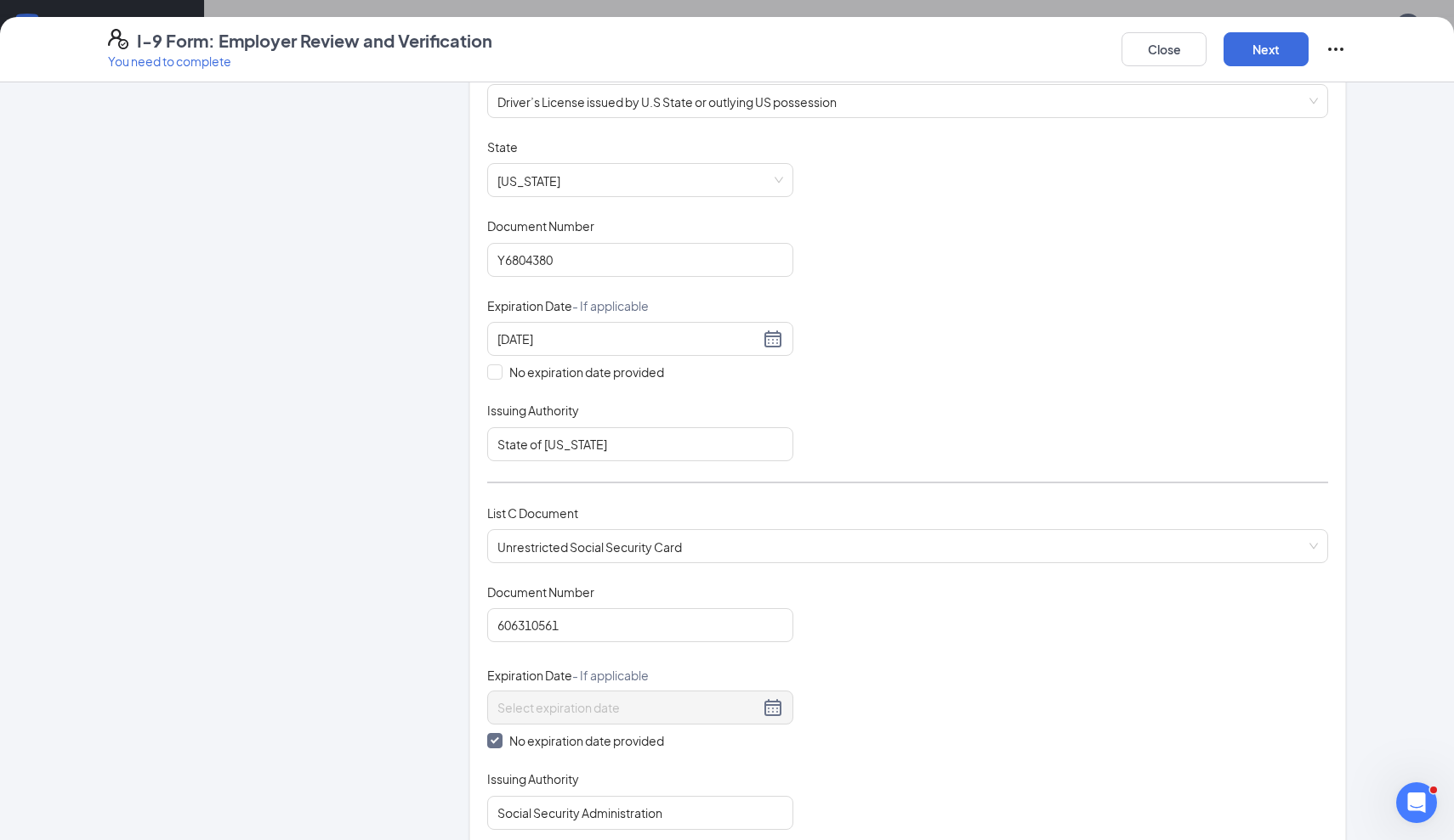
scroll to position [85, 0]
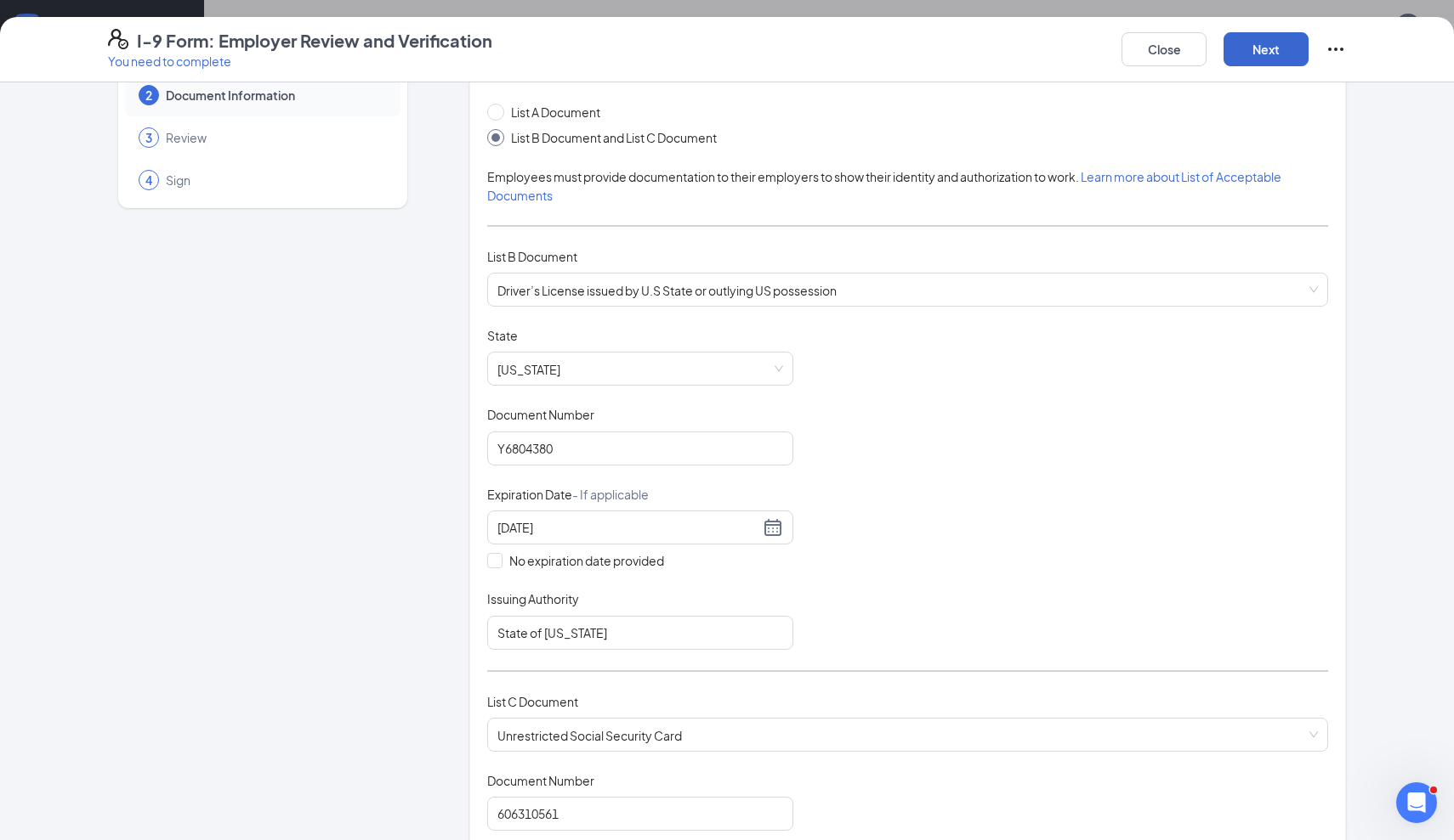
click at [1275, 54] on button "Next" at bounding box center [1266, 49] width 85 height 34
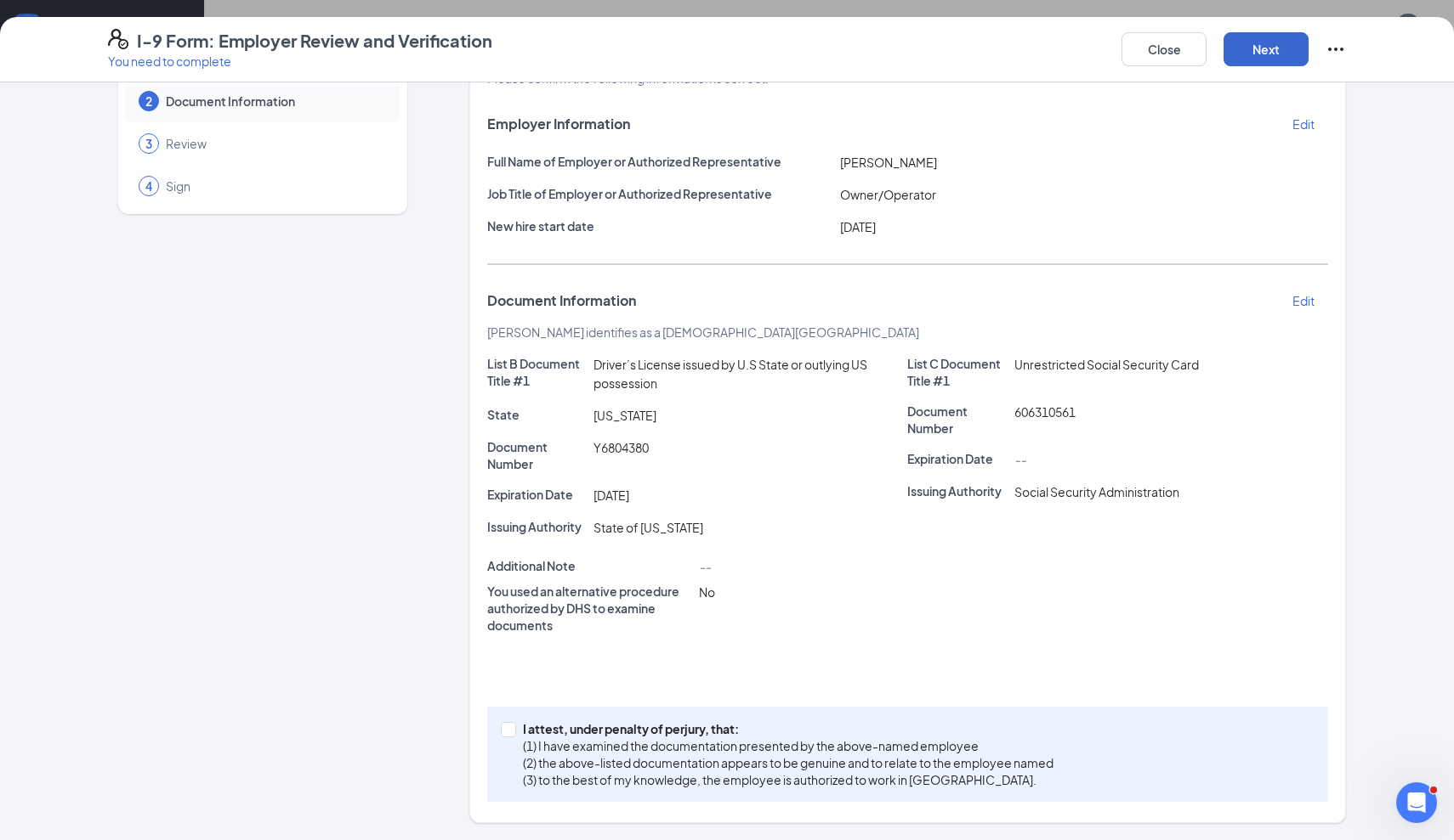
scroll to position [78, 0]
click at [511, 734] on input "I attest, under penalty of perjury, that: (1) I have examined the documentation…" at bounding box center [506, 728] width 12 height 12
checkbox input "true"
click at [1266, 49] on button "Next" at bounding box center [1266, 49] width 85 height 34
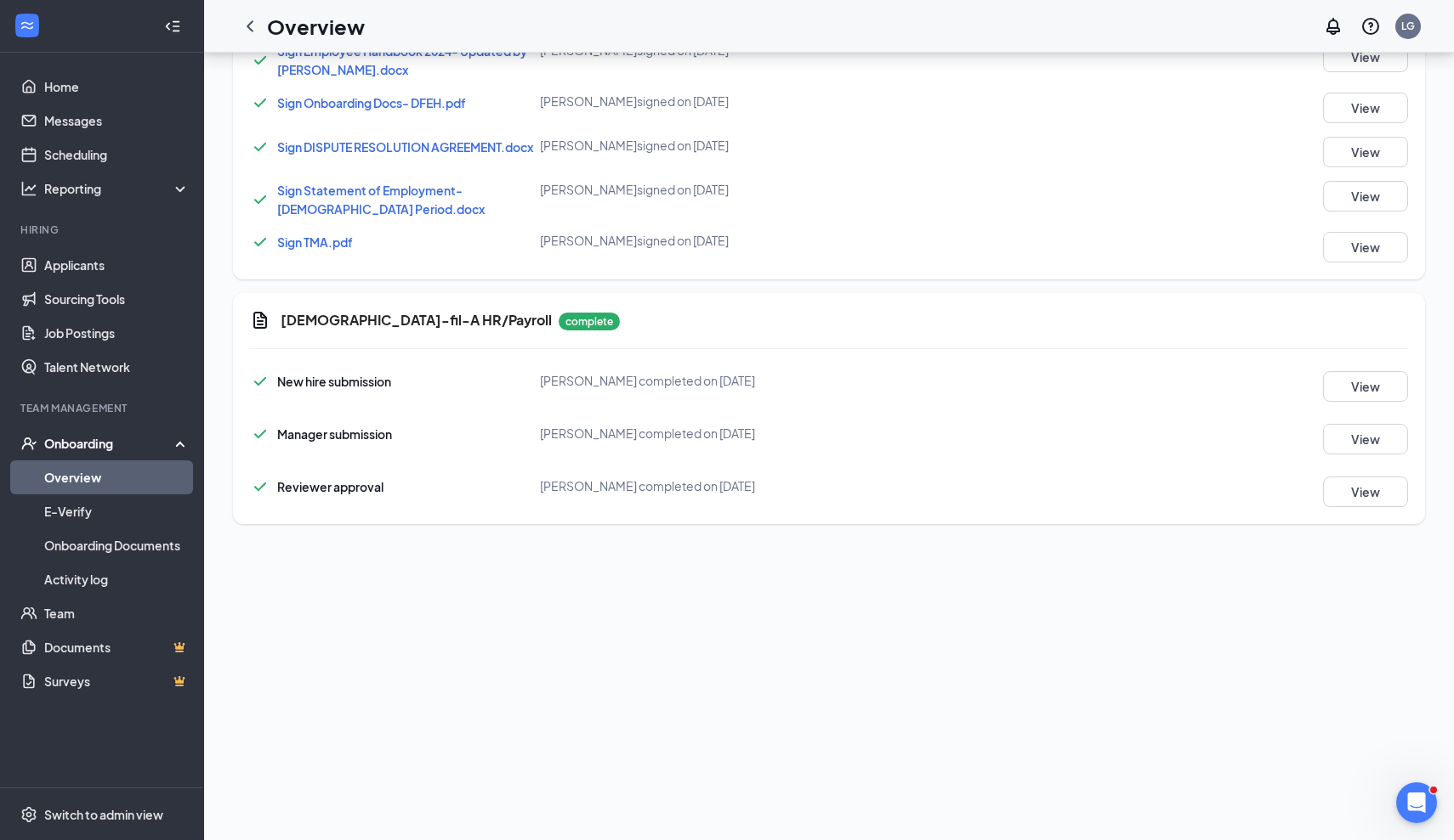
scroll to position [783, 0]
